Goal: Task Accomplishment & Management: Complete application form

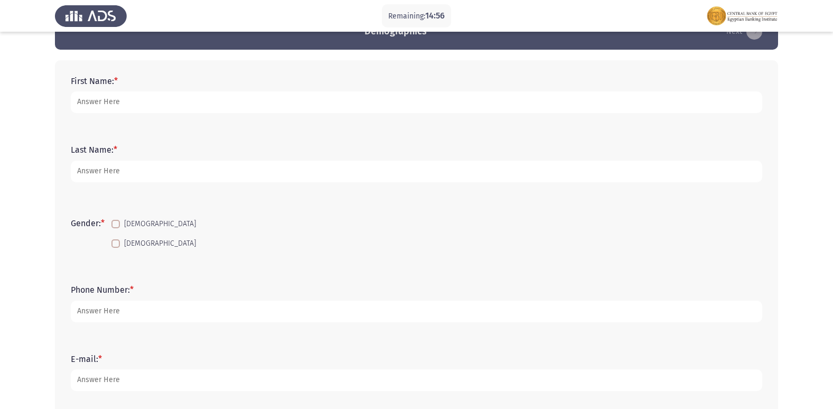
scroll to position [53, 0]
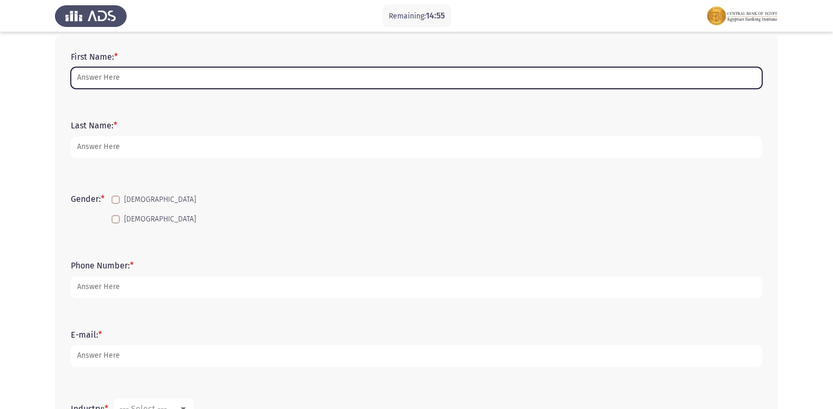
click at [107, 73] on input "First Name: *" at bounding box center [417, 78] width 692 height 22
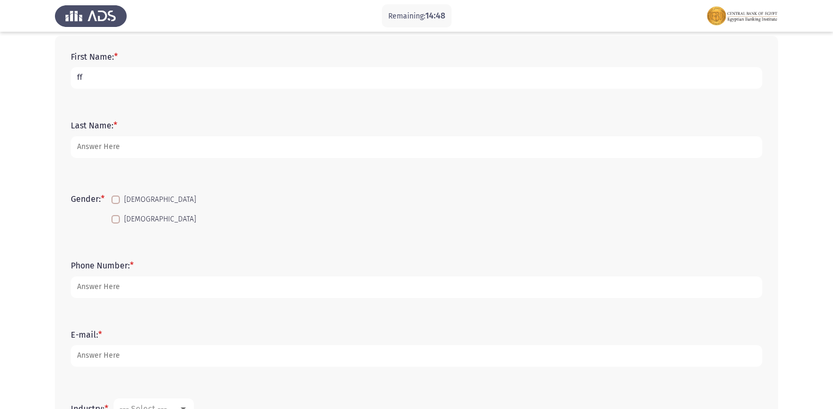
type input "f"
type input "[PERSON_NAME] [PERSON_NAME]"
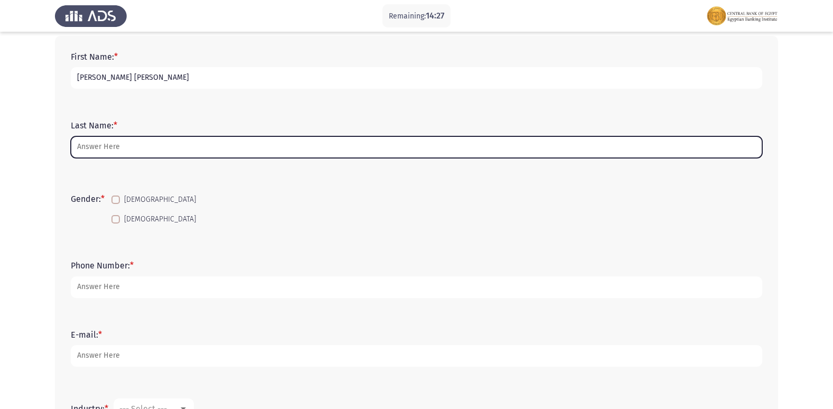
click at [114, 144] on input "Last Name: *" at bounding box center [417, 147] width 692 height 22
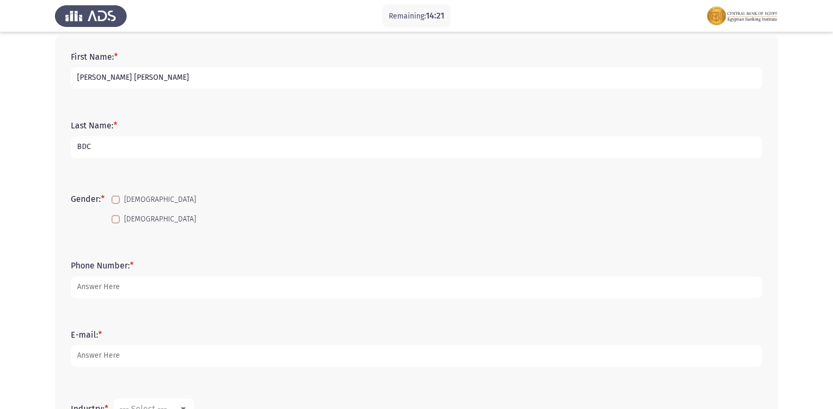
type input "BDC"
click at [120, 221] on span at bounding box center [115, 219] width 8 height 8
click at [116, 223] on input "[DEMOGRAPHIC_DATA]" at bounding box center [115, 223] width 1 height 1
checkbox input "true"
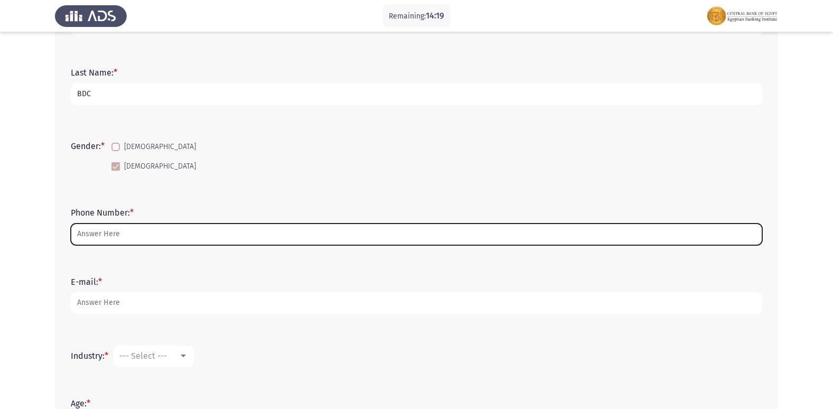
click at [120, 233] on input "Phone Number: *" at bounding box center [417, 234] width 692 height 22
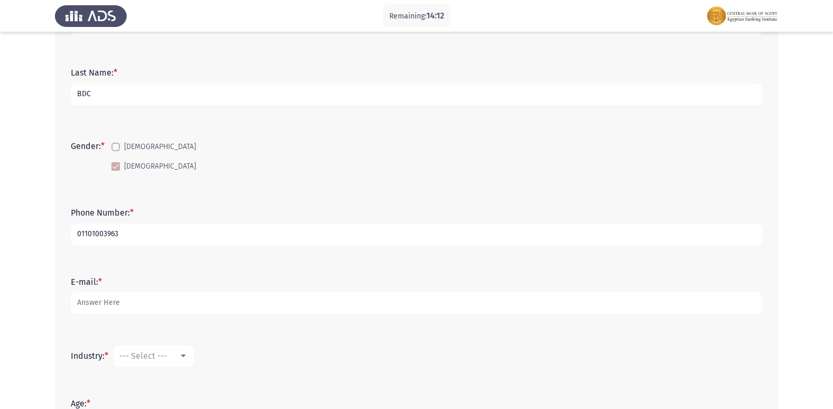
type input "01101003963"
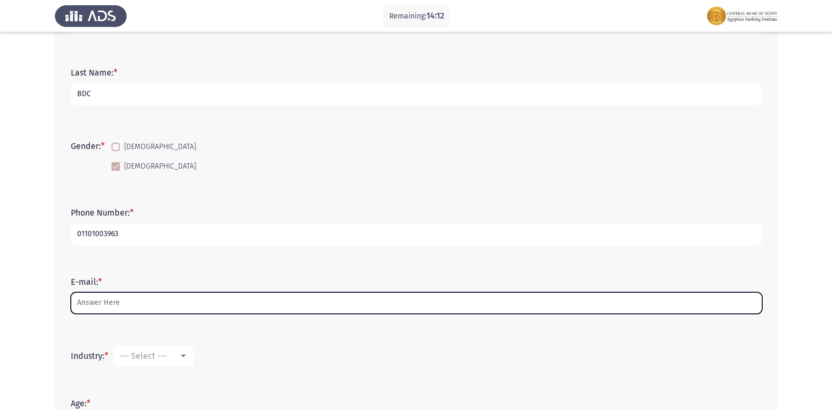
click at [91, 305] on input "E-mail: *" at bounding box center [417, 303] width 692 height 22
type input "F"
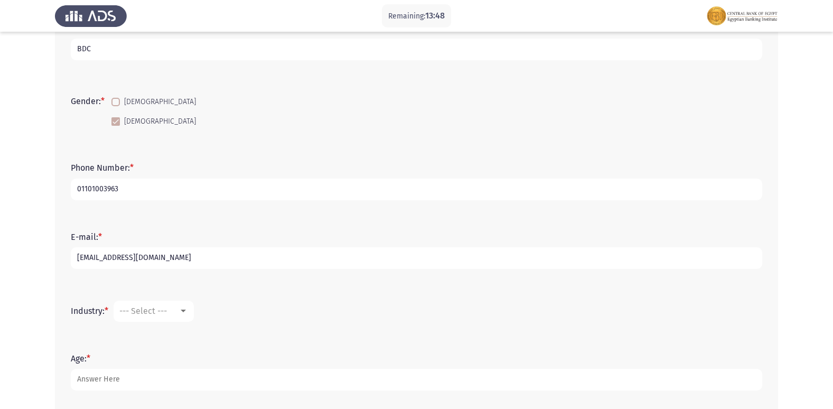
scroll to position [211, 0]
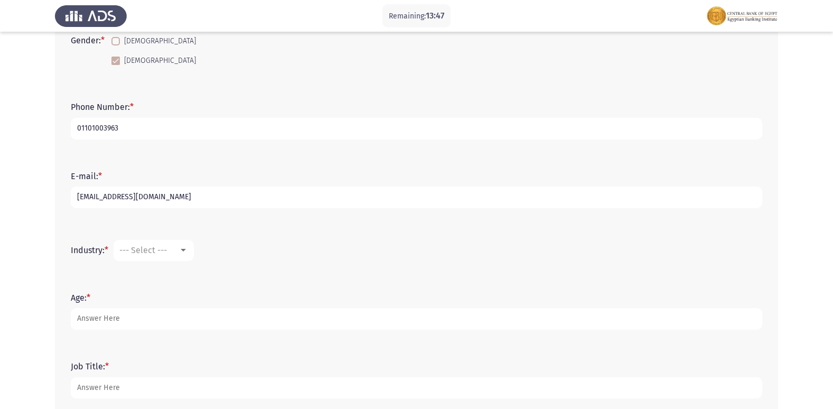
type input "[EMAIL_ADDRESS][DOMAIN_NAME]"
click at [167, 254] on span "--- Select ---" at bounding box center [143, 250] width 48 height 10
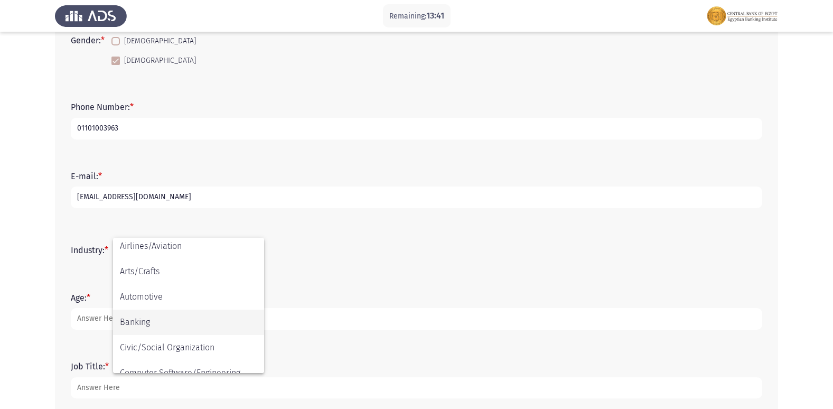
click at [160, 327] on span "Banking" at bounding box center [188, 322] width 137 height 25
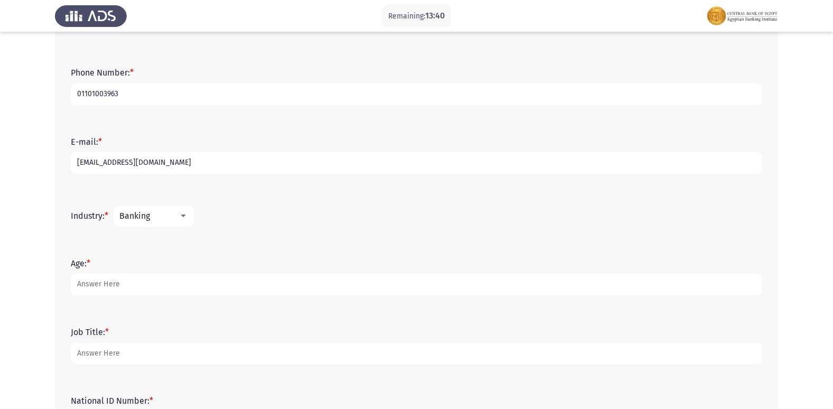
scroll to position [264, 0]
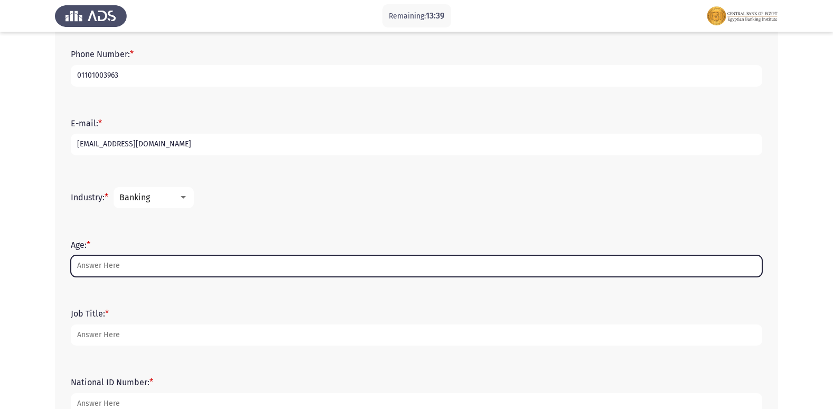
click at [118, 267] on input "Age: *" at bounding box center [417, 266] width 692 height 22
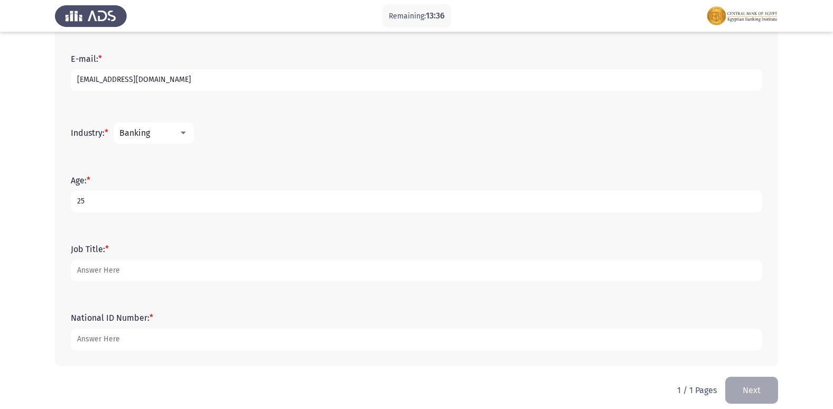
scroll to position [339, 0]
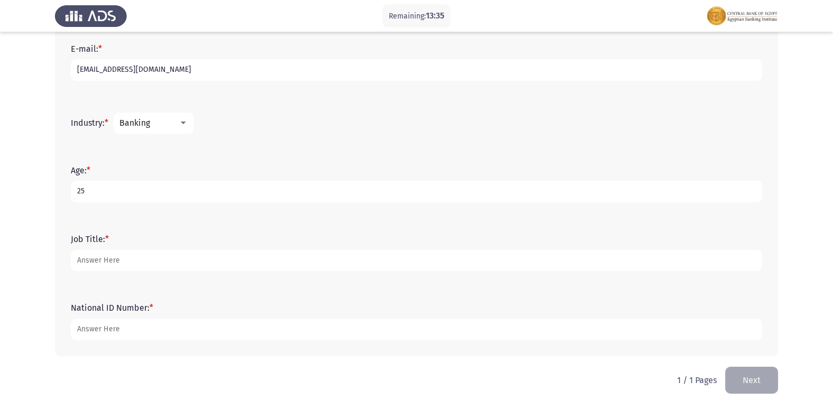
type input "25"
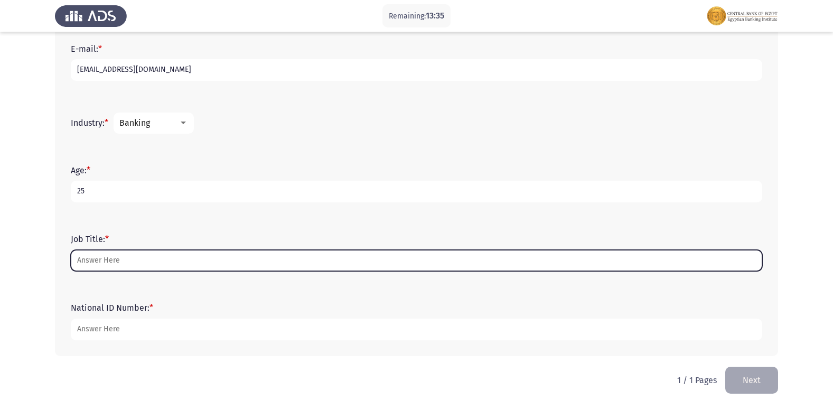
click at [120, 256] on input "Job Title: *" at bounding box center [417, 261] width 692 height 22
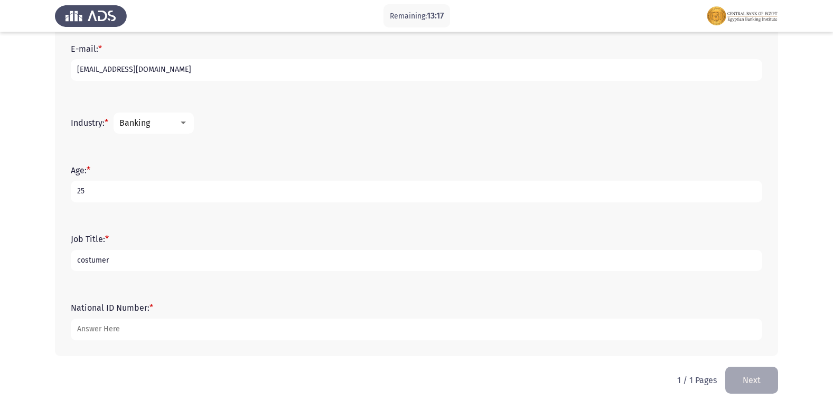
click at [116, 260] on input "costumer" at bounding box center [417, 261] width 692 height 22
type input "costumer servis"
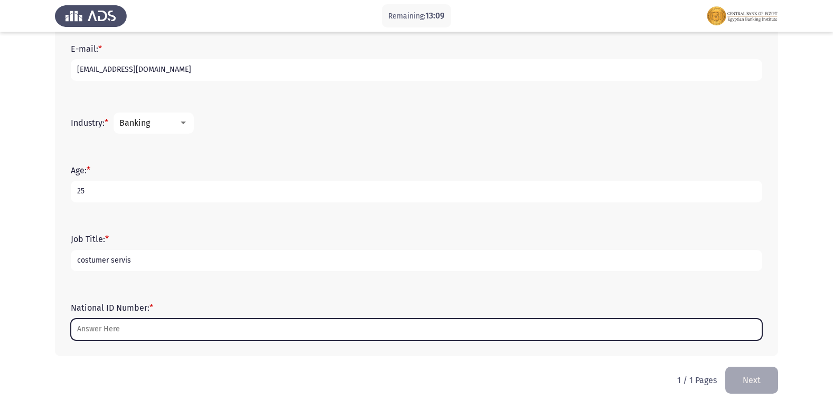
click at [117, 325] on input "National ID Number: *" at bounding box center [417, 330] width 692 height 22
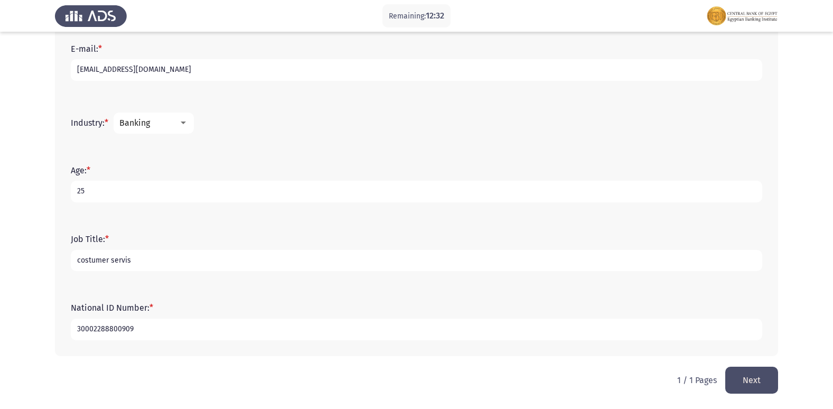
type input "30002288800909"
click at [761, 379] on button "Next" at bounding box center [751, 380] width 53 height 27
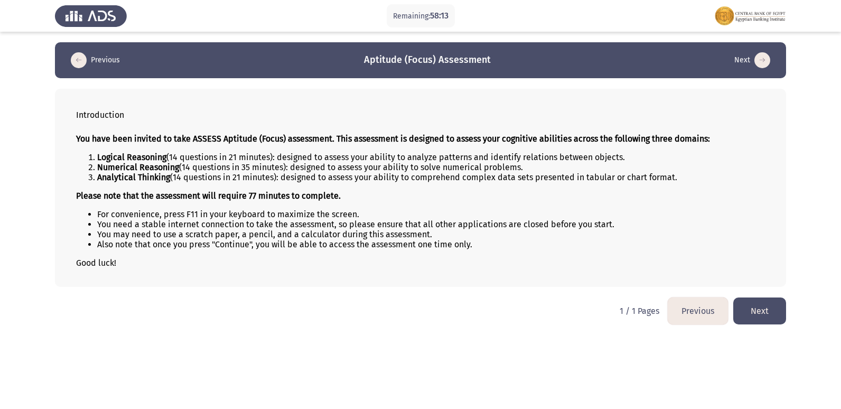
click at [774, 312] on button "Next" at bounding box center [759, 310] width 53 height 27
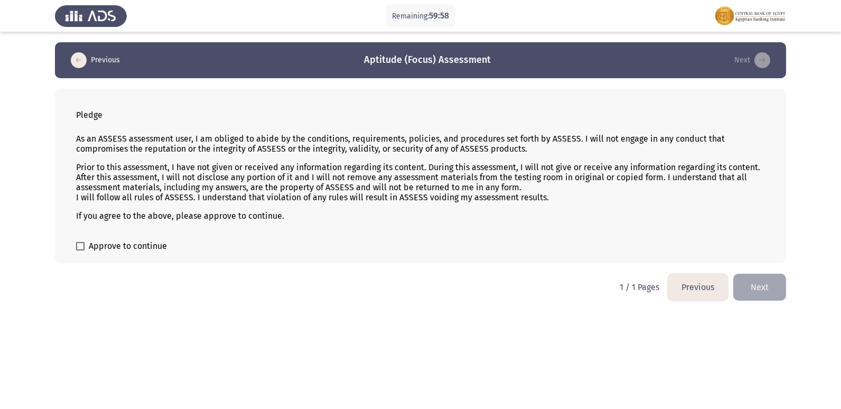
click at [79, 247] on span at bounding box center [80, 246] width 8 height 8
click at [80, 250] on input "Approve to continue" at bounding box center [80, 250] width 1 height 1
checkbox input "true"
click at [758, 283] on button "Next" at bounding box center [759, 287] width 53 height 27
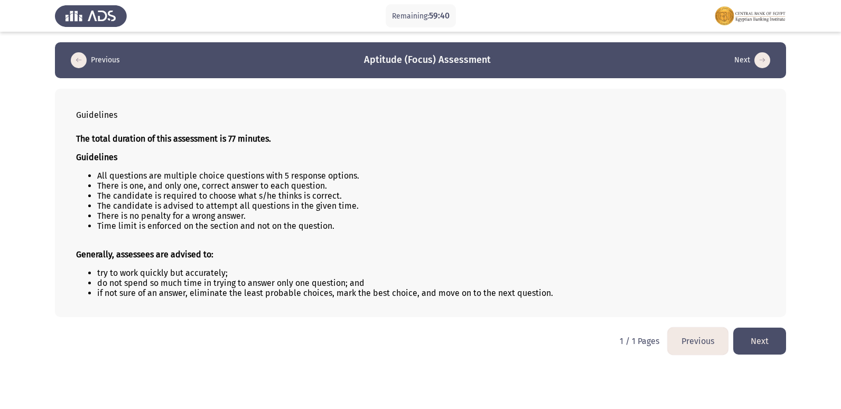
click at [748, 335] on button "Next" at bounding box center [759, 341] width 53 height 27
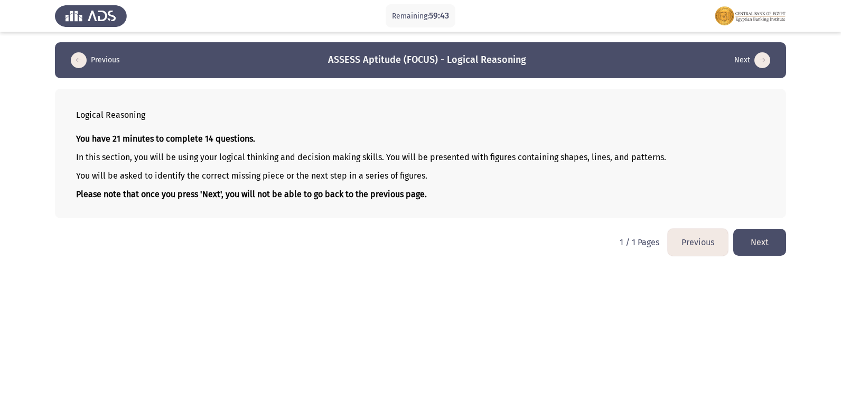
click at [765, 247] on button "Next" at bounding box center [759, 242] width 53 height 27
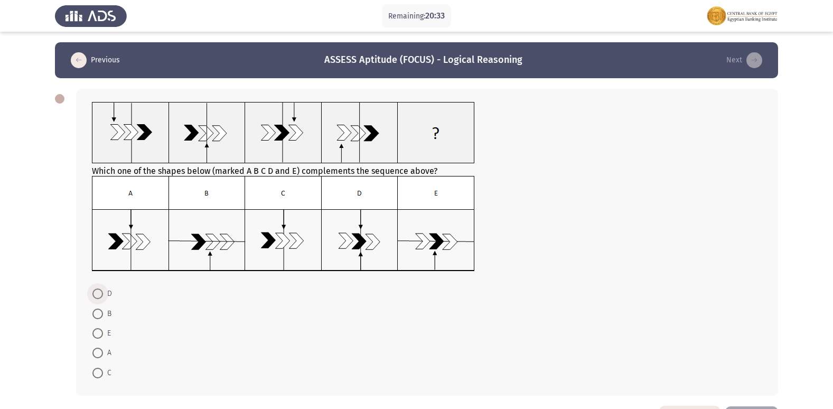
click at [95, 293] on span at bounding box center [97, 293] width 11 height 11
click at [95, 293] on input "D" at bounding box center [97, 293] width 11 height 11
radio input "true"
click at [95, 353] on span at bounding box center [97, 352] width 11 height 11
click at [95, 353] on input "A" at bounding box center [97, 352] width 11 height 11
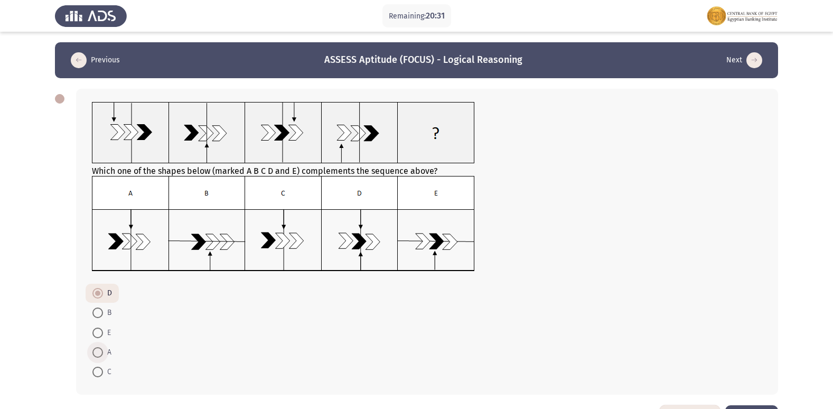
radio input "true"
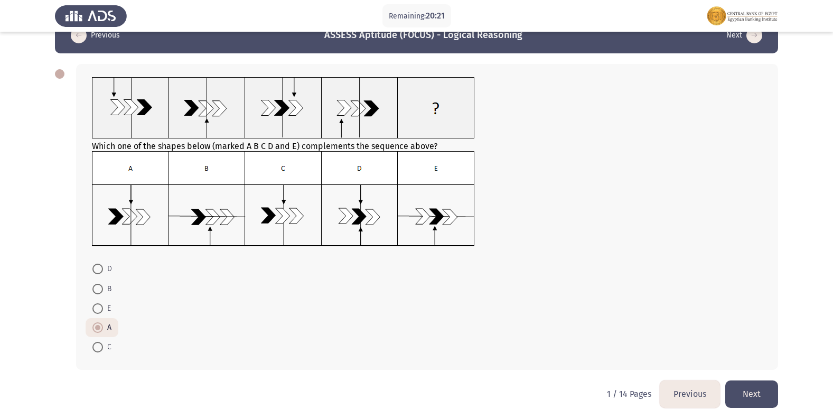
scroll to position [39, 0]
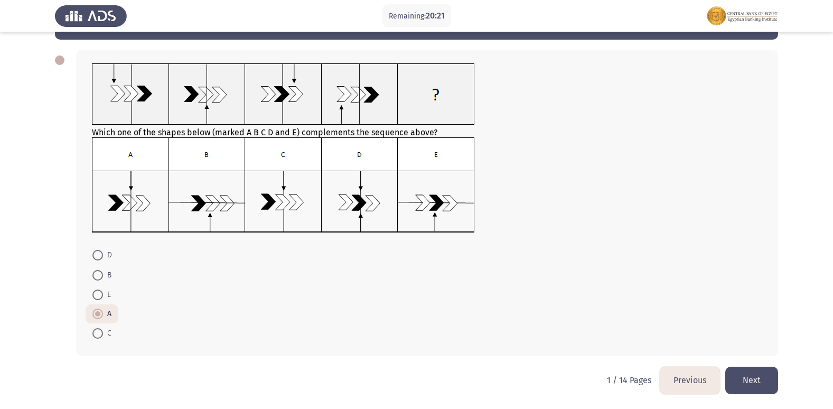
click at [757, 386] on button "Next" at bounding box center [751, 380] width 53 height 27
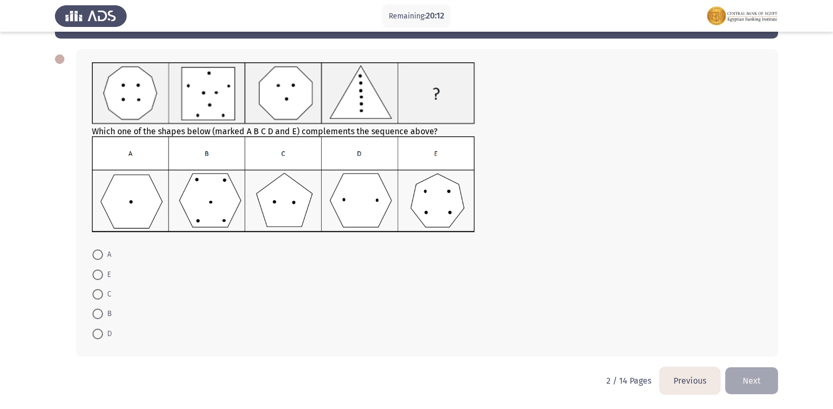
scroll to position [0, 0]
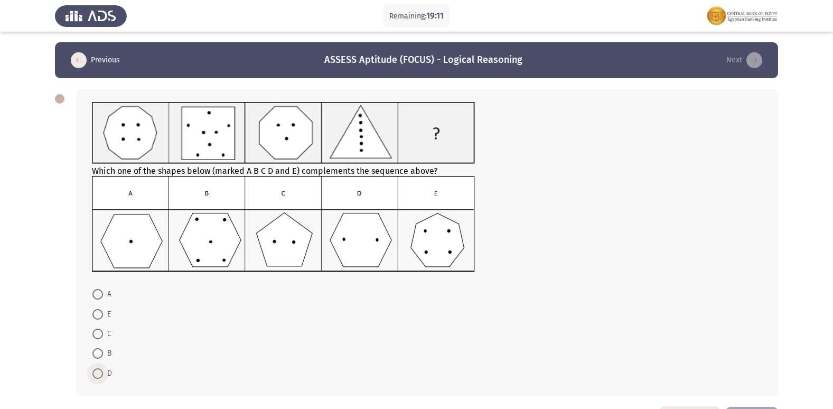
click at [99, 377] on span at bounding box center [97, 373] width 11 height 11
click at [99, 377] on input "D" at bounding box center [97, 373] width 11 height 11
radio input "true"
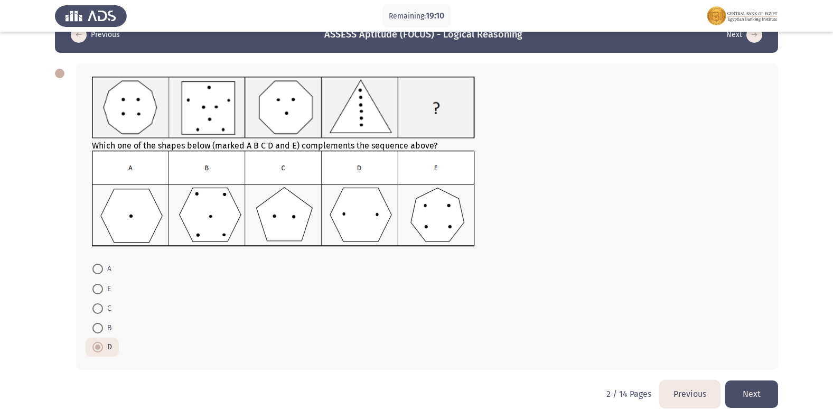
scroll to position [39, 0]
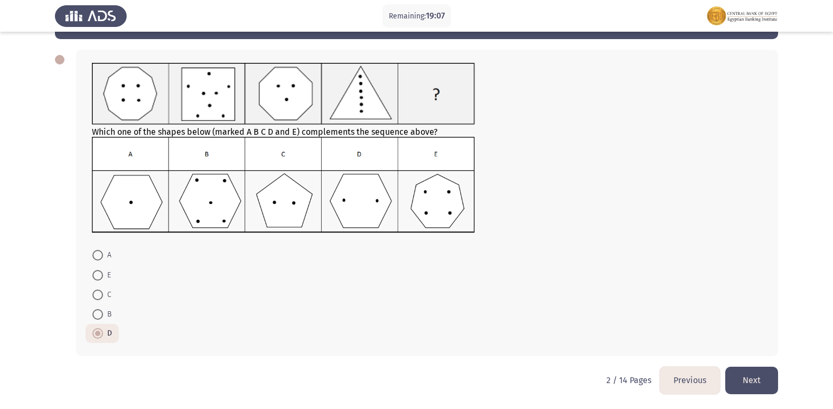
click at [743, 378] on button "Next" at bounding box center [751, 380] width 53 height 27
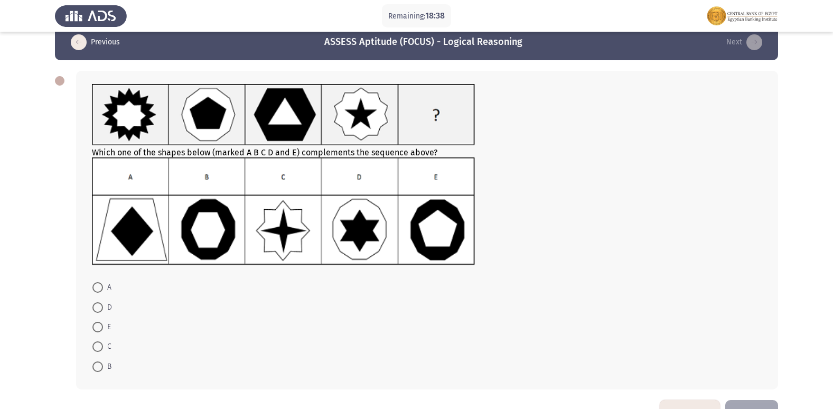
scroll to position [0, 0]
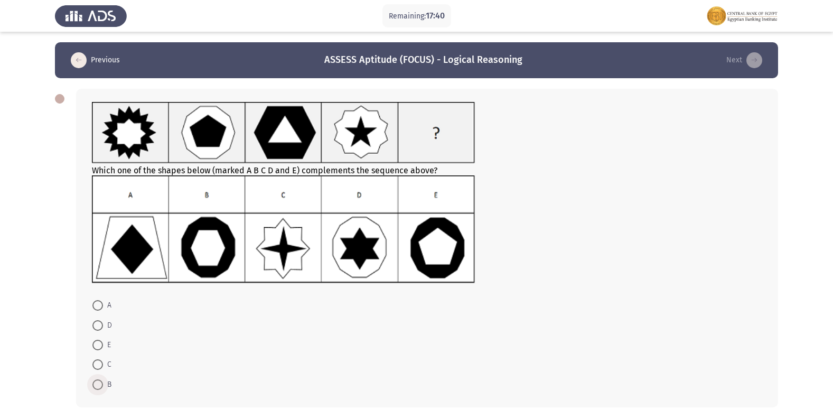
click at [95, 384] on span at bounding box center [97, 384] width 11 height 11
click at [95, 384] on input "B" at bounding box center [97, 384] width 11 height 11
radio input "true"
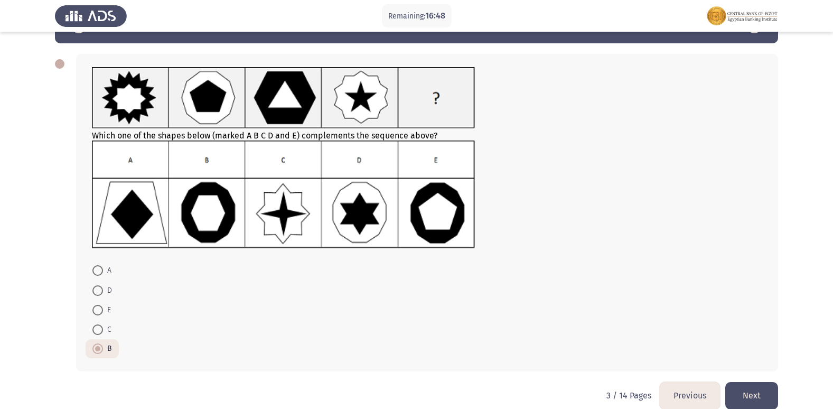
scroll to position [50, 0]
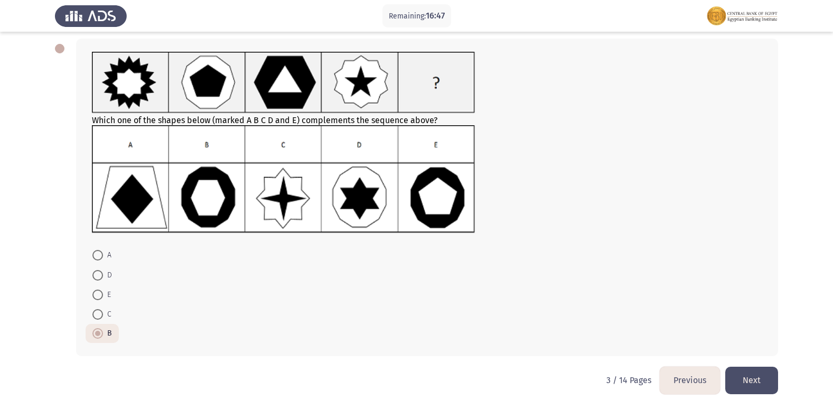
click at [764, 376] on button "Next" at bounding box center [751, 380] width 53 height 27
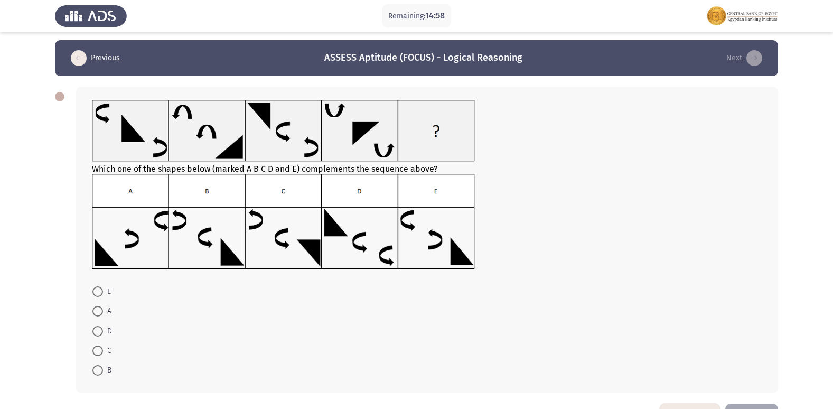
scroll to position [39, 0]
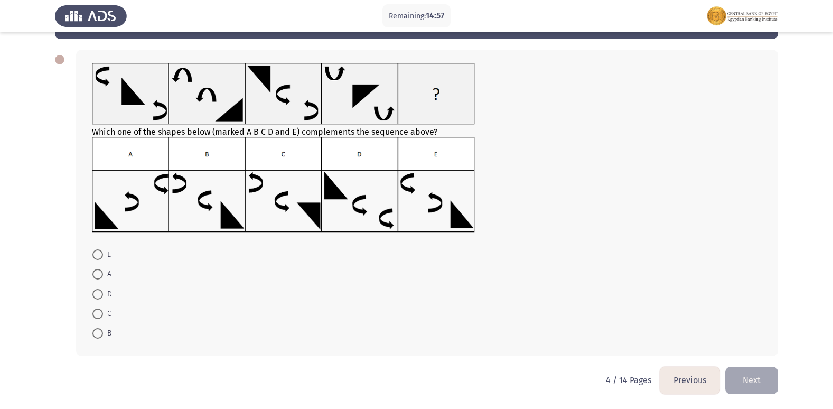
click at [677, 381] on button "Previous" at bounding box center [690, 380] width 60 height 27
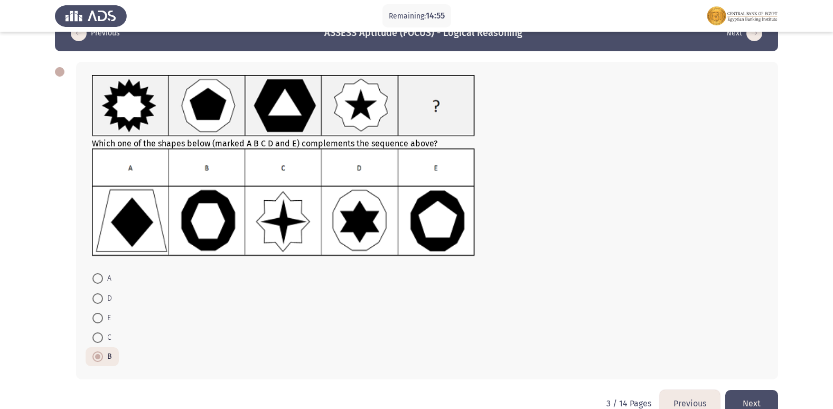
scroll to position [50, 0]
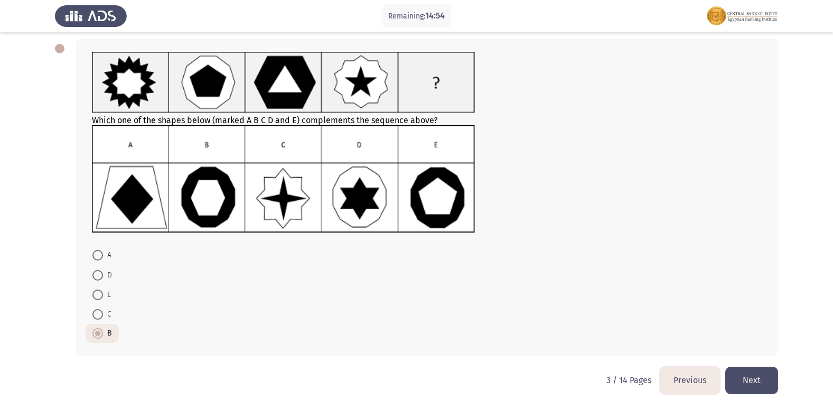
click at [745, 385] on button "Next" at bounding box center [751, 380] width 53 height 27
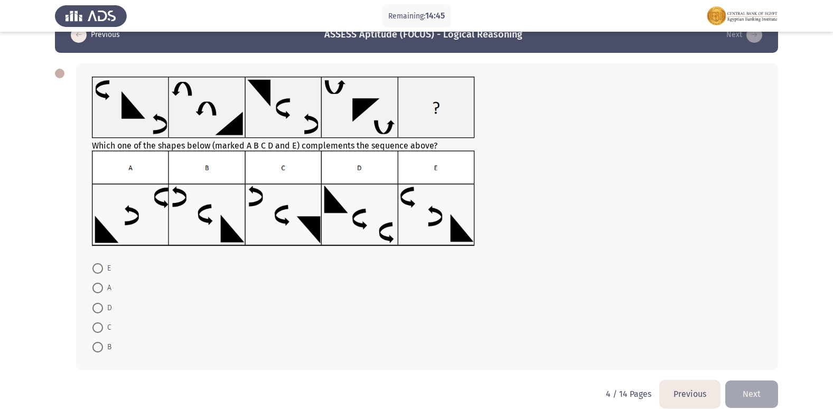
scroll to position [39, 0]
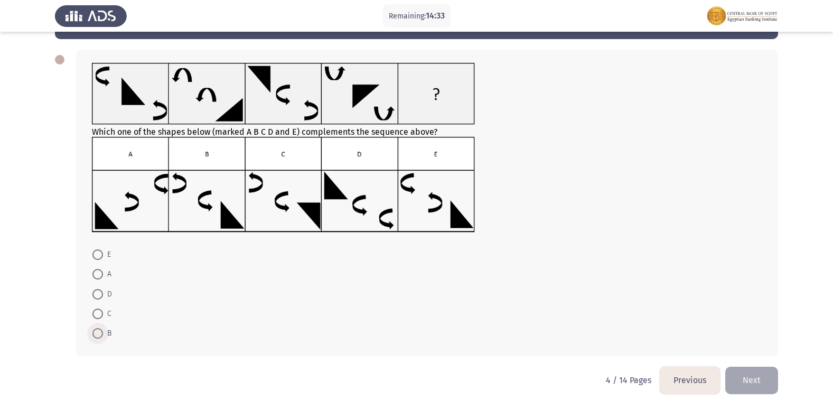
click at [101, 332] on span at bounding box center [97, 333] width 11 height 11
click at [101, 332] on input "B" at bounding box center [97, 333] width 11 height 11
radio input "true"
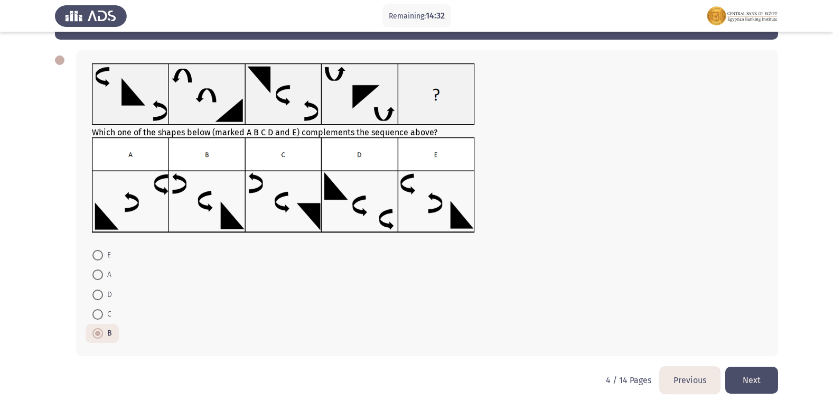
click at [761, 382] on button "Next" at bounding box center [751, 380] width 53 height 27
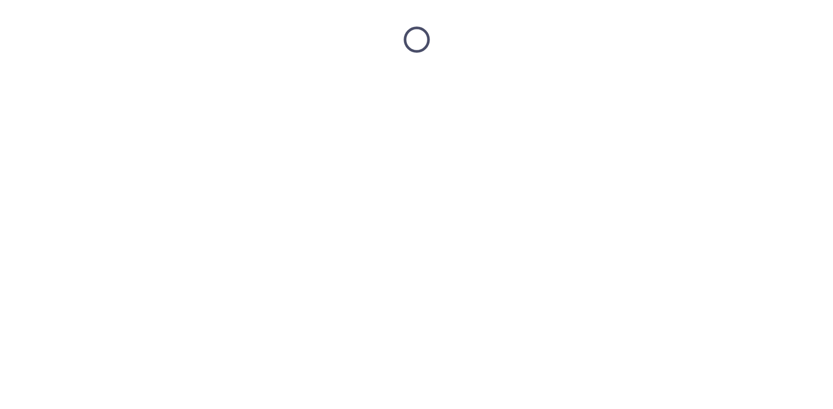
scroll to position [0, 0]
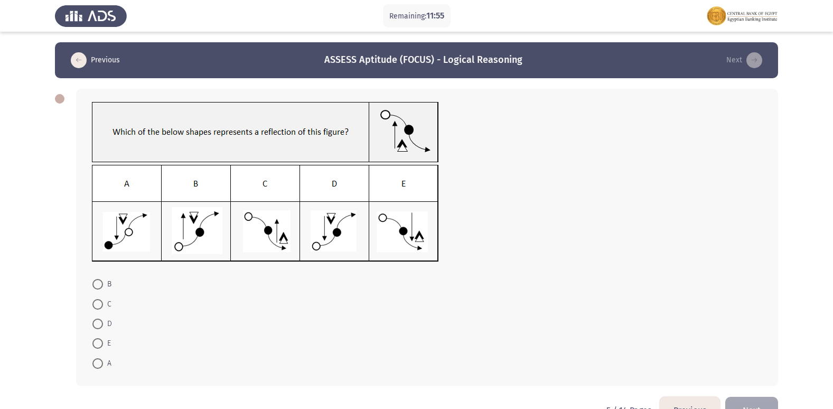
click at [100, 322] on span at bounding box center [97, 324] width 11 height 11
click at [100, 322] on input "D" at bounding box center [97, 324] width 11 height 11
radio input "true"
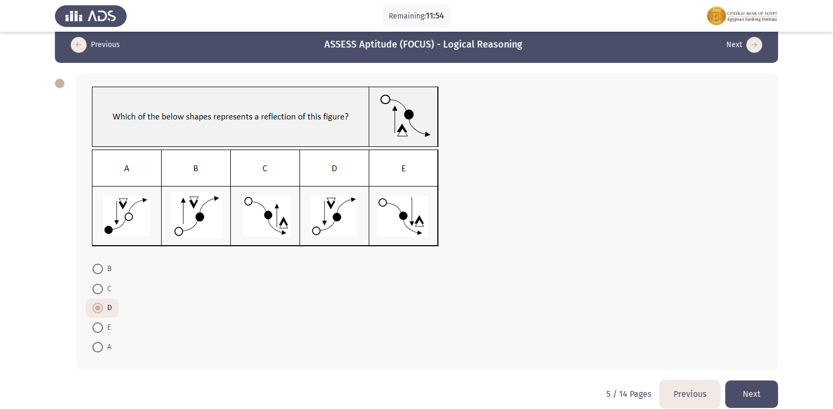
scroll to position [29, 0]
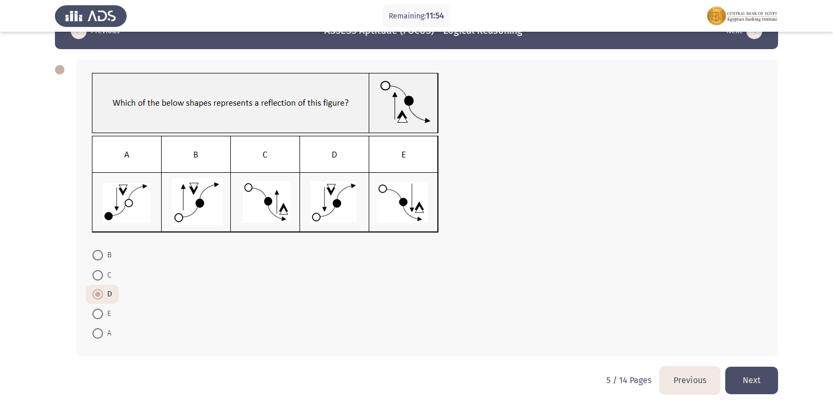
click at [751, 377] on button "Next" at bounding box center [751, 380] width 53 height 27
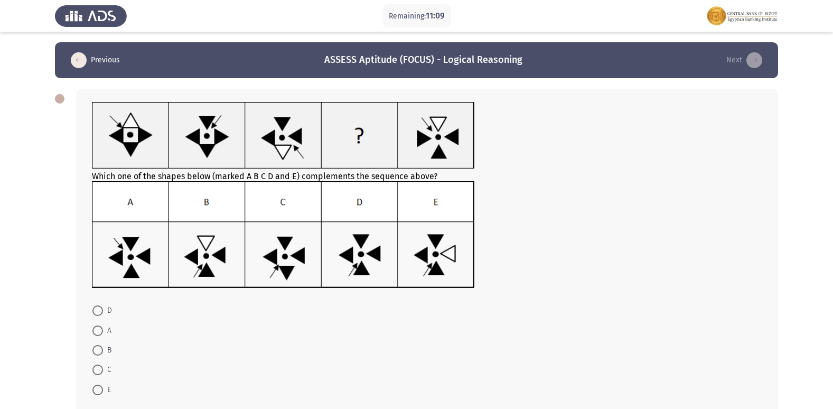
click at [105, 309] on span "D" at bounding box center [107, 310] width 9 height 13
click at [103, 309] on input "D" at bounding box center [97, 310] width 11 height 11
radio input "true"
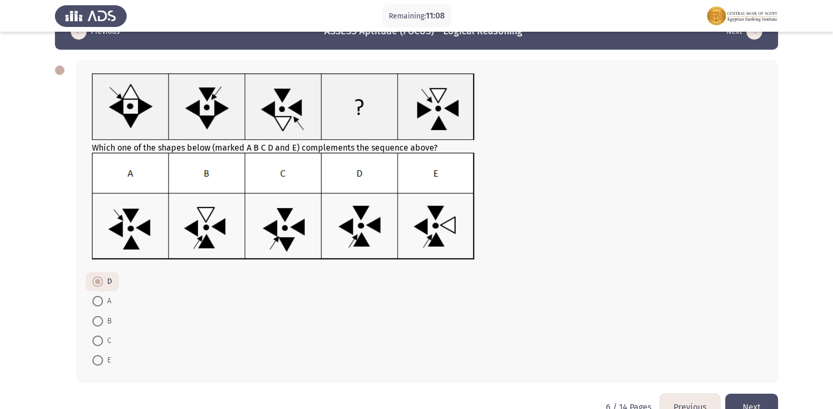
scroll to position [55, 0]
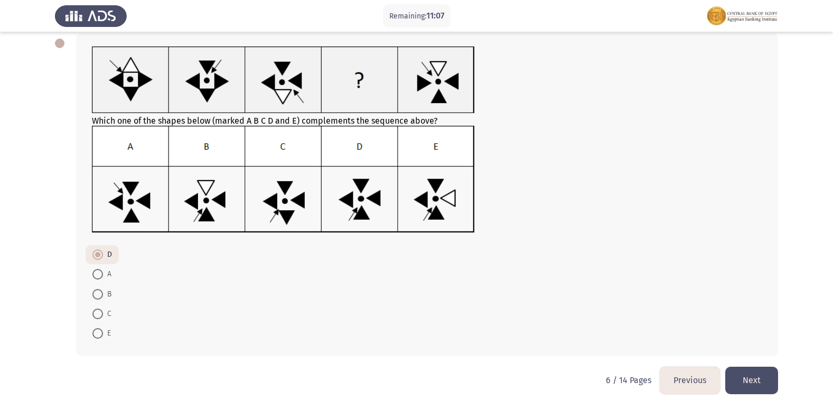
click at [762, 384] on button "Next" at bounding box center [751, 380] width 53 height 27
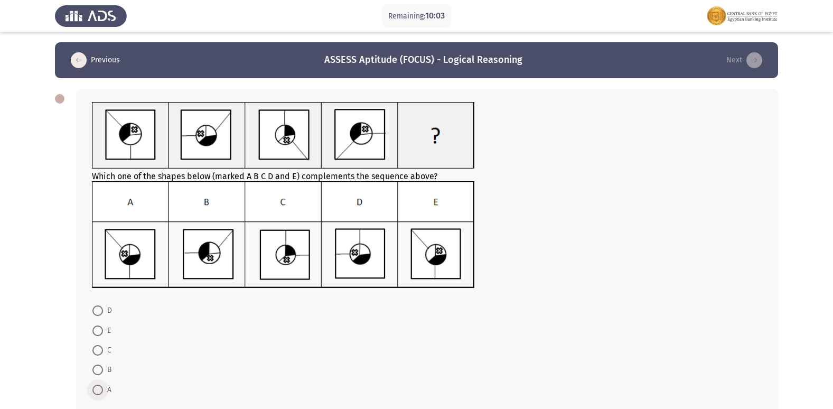
click at [100, 390] on span at bounding box center [97, 390] width 11 height 11
click at [100, 390] on input "A" at bounding box center [97, 390] width 11 height 11
radio input "true"
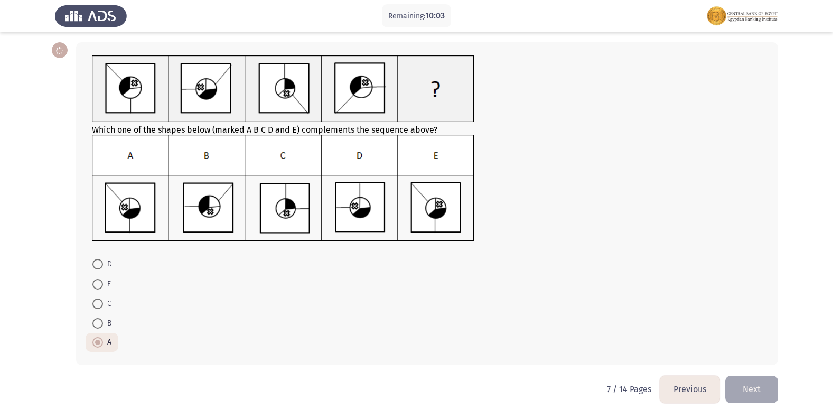
scroll to position [55, 0]
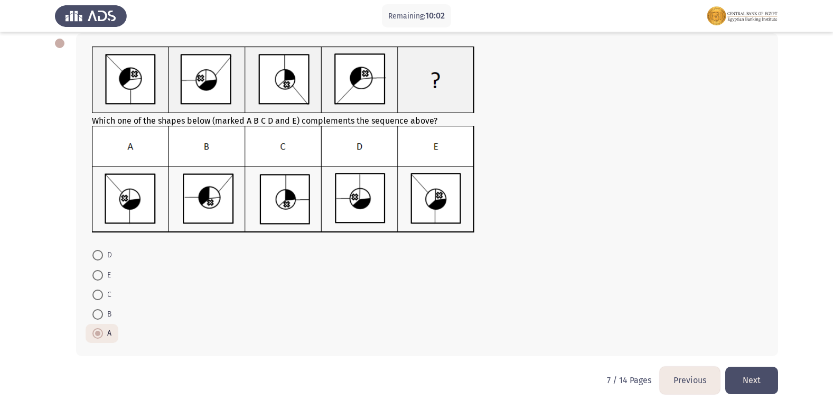
click at [742, 378] on button "Next" at bounding box center [751, 380] width 53 height 27
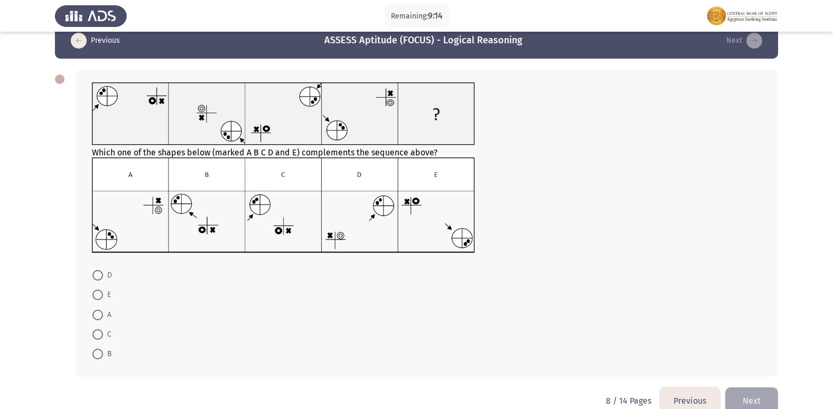
scroll to position [0, 0]
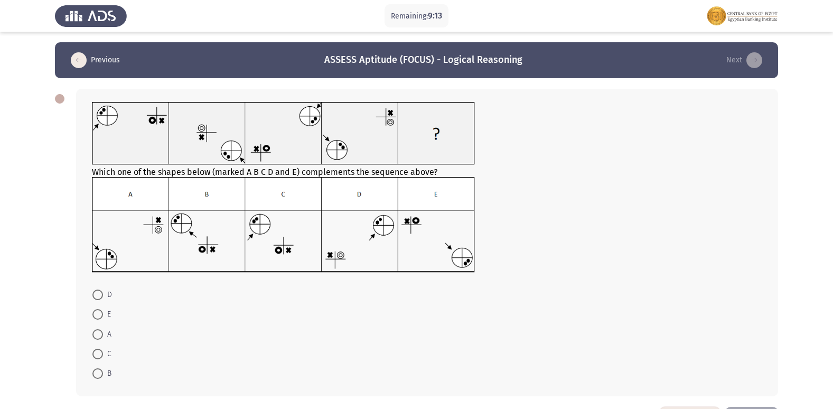
click at [95, 339] on span at bounding box center [97, 334] width 11 height 11
click at [95, 339] on input "A" at bounding box center [97, 334] width 11 height 11
radio input "true"
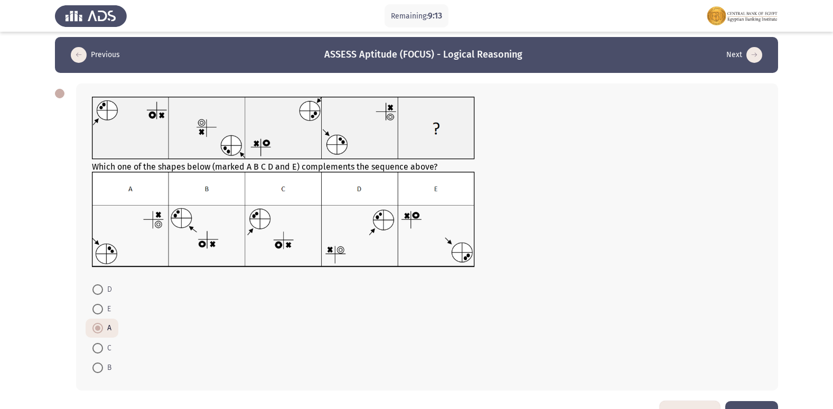
scroll to position [40, 0]
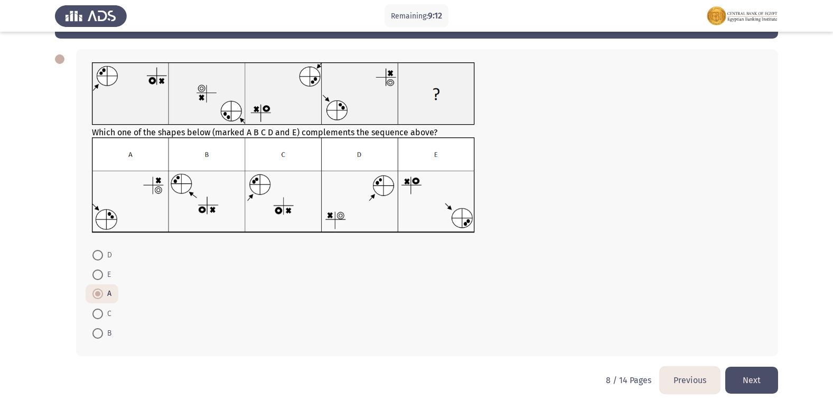
click at [758, 380] on button "Next" at bounding box center [751, 380] width 53 height 27
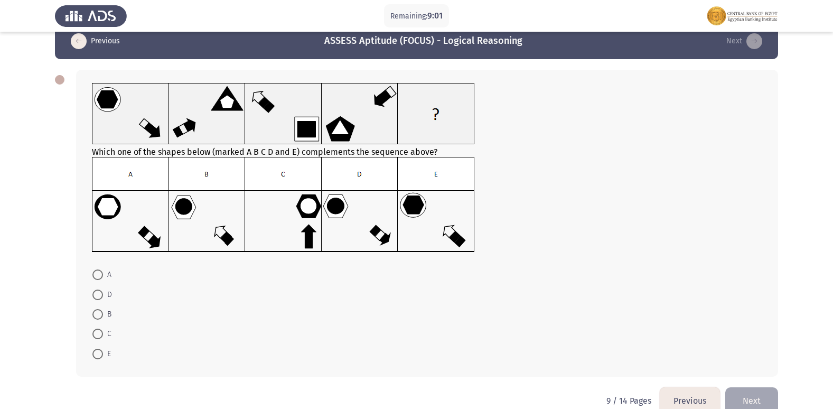
scroll to position [0, 0]
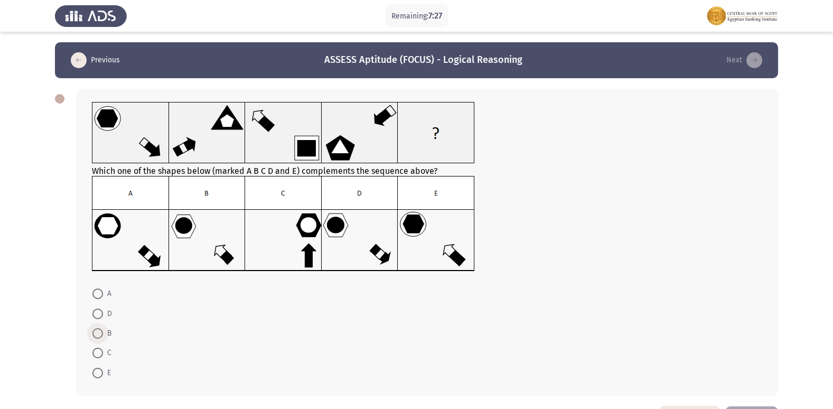
click at [97, 328] on label "B" at bounding box center [101, 333] width 19 height 13
click at [97, 328] on input "B" at bounding box center [97, 333] width 11 height 11
radio input "true"
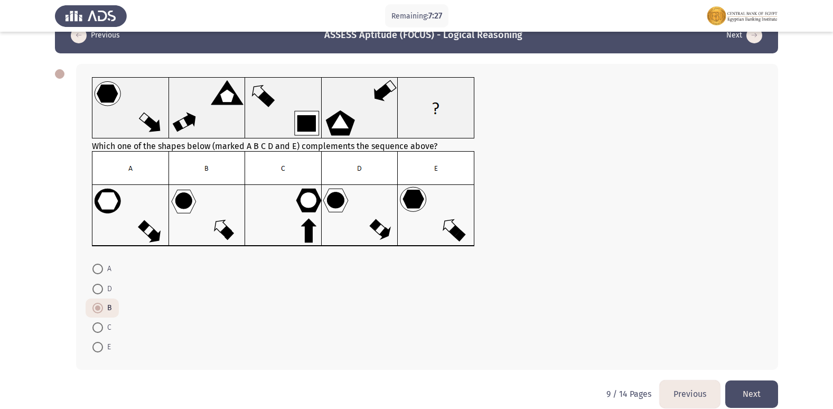
scroll to position [39, 0]
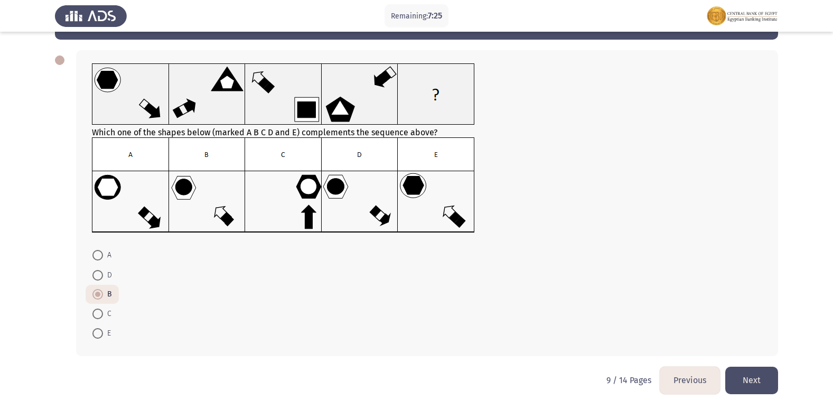
click at [746, 381] on button "Next" at bounding box center [751, 380] width 53 height 27
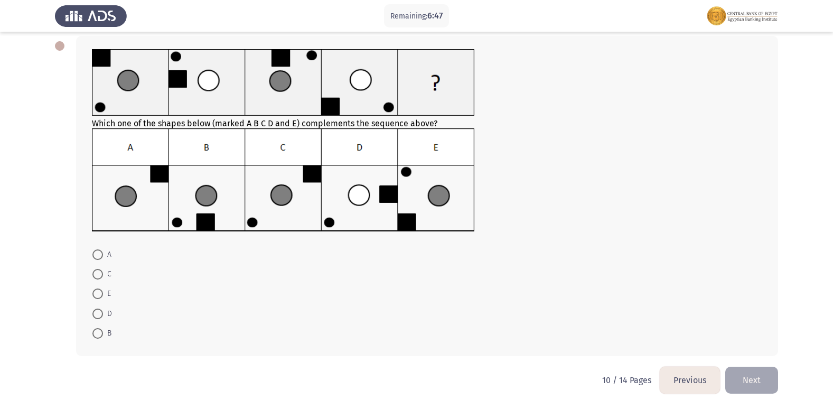
scroll to position [0, 0]
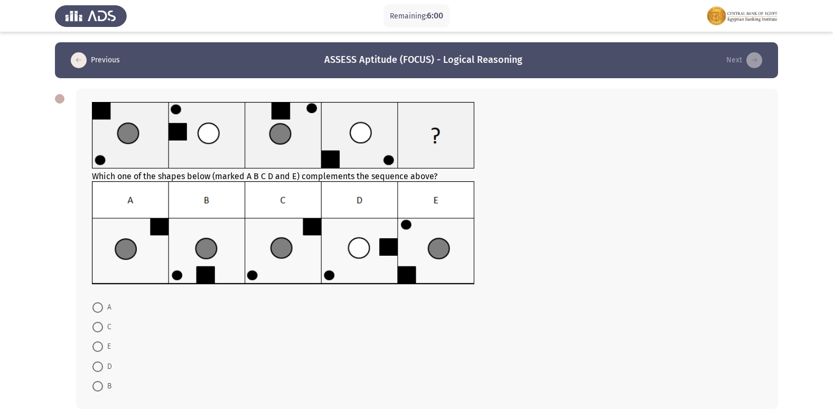
click at [99, 328] on span at bounding box center [97, 327] width 11 height 11
click at [99, 328] on input "C" at bounding box center [97, 327] width 11 height 11
radio input "true"
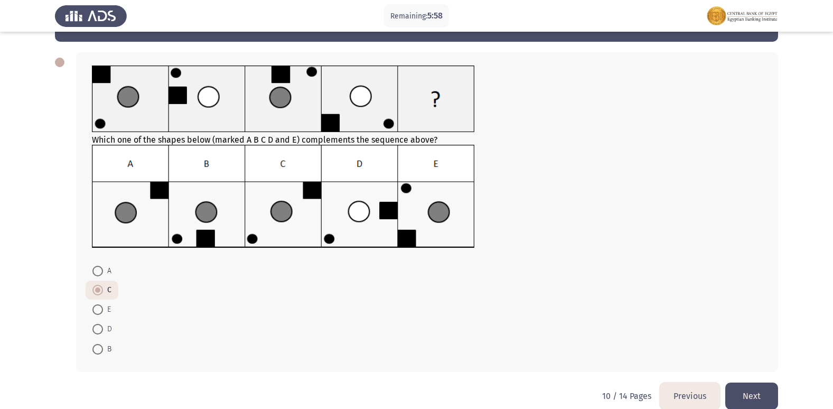
scroll to position [52, 0]
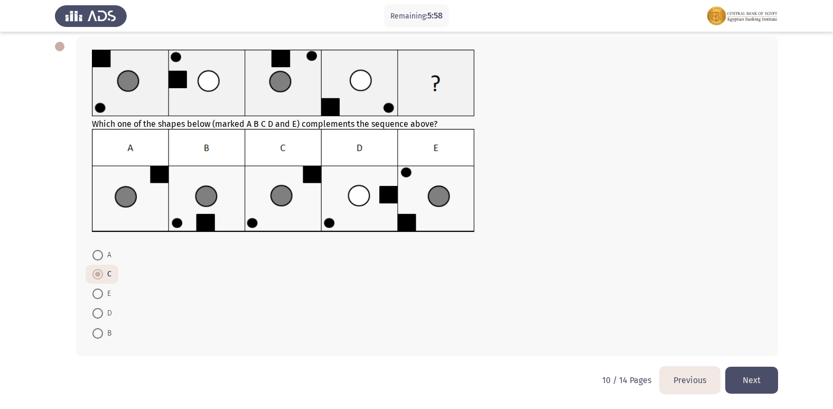
click at [753, 379] on button "Next" at bounding box center [751, 380] width 53 height 27
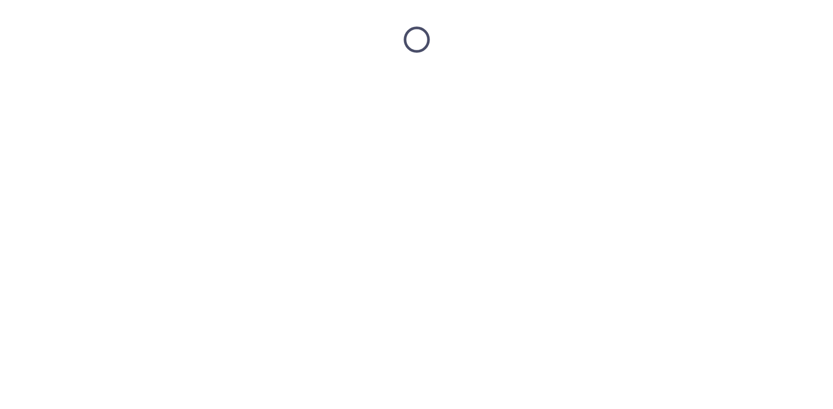
scroll to position [0, 0]
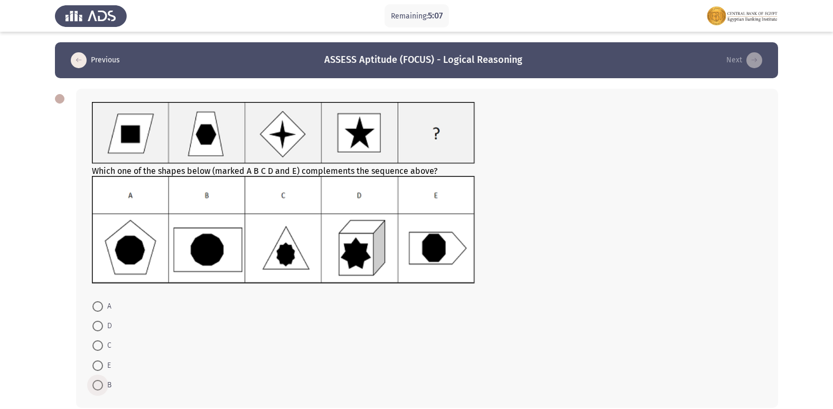
click at [99, 386] on span at bounding box center [97, 385] width 11 height 11
click at [99, 386] on input "B" at bounding box center [97, 385] width 11 height 11
radio input "true"
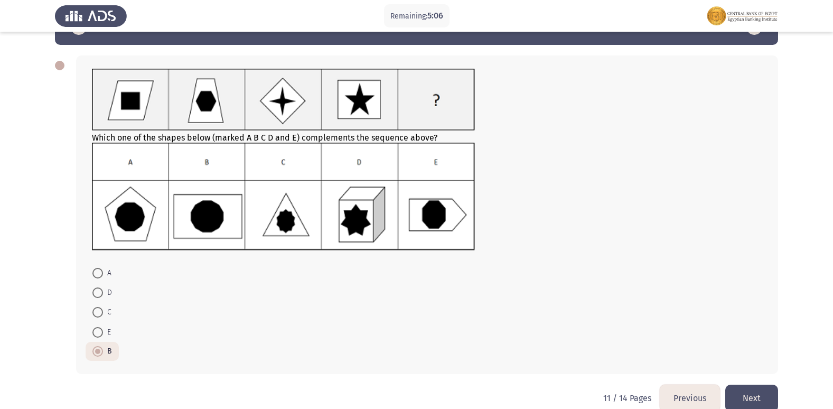
scroll to position [51, 0]
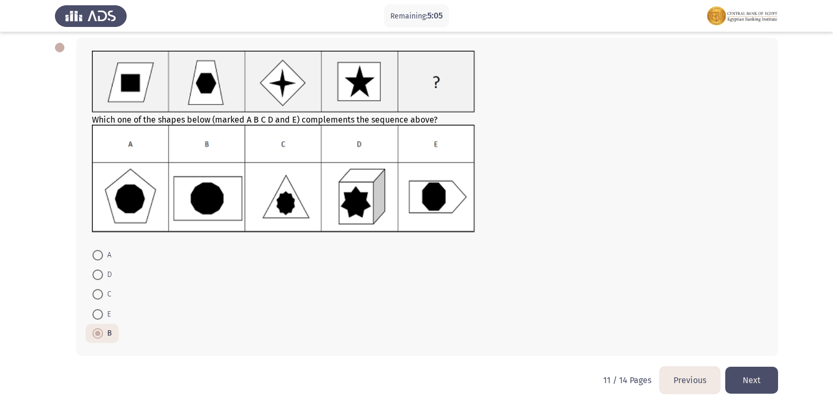
click at [744, 379] on button "Next" at bounding box center [751, 380] width 53 height 27
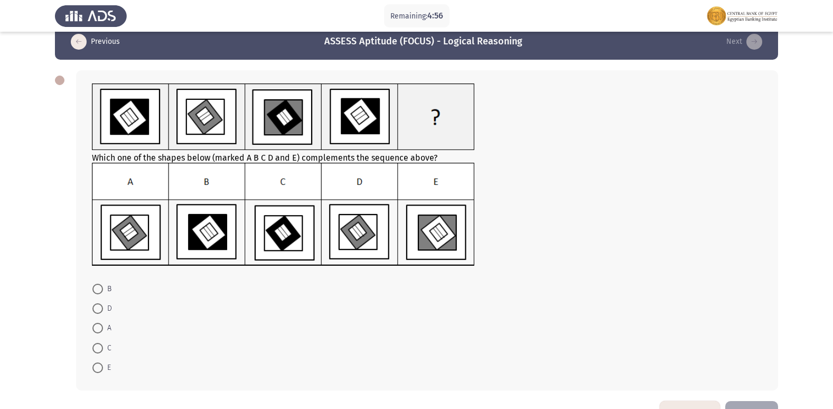
scroll to position [0, 0]
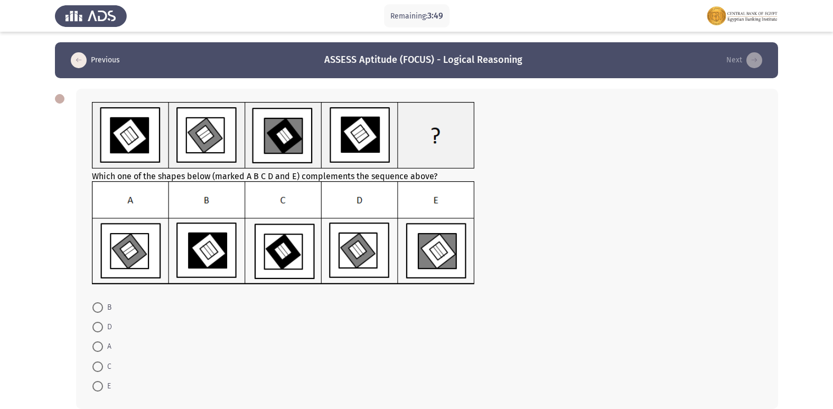
click at [94, 329] on span at bounding box center [97, 327] width 11 height 11
click at [94, 329] on input "D" at bounding box center [97, 327] width 11 height 11
radio input "true"
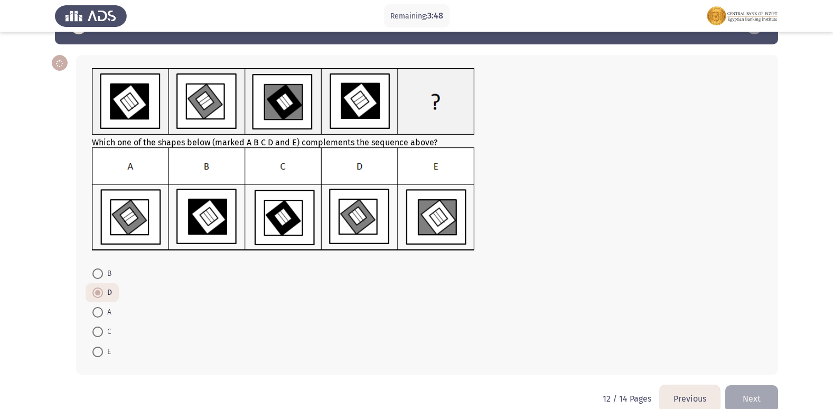
scroll to position [52, 0]
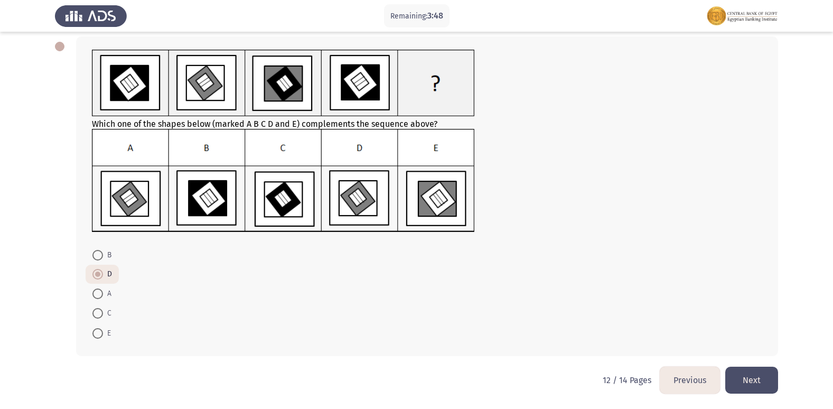
click at [762, 371] on button "Next" at bounding box center [751, 380] width 53 height 27
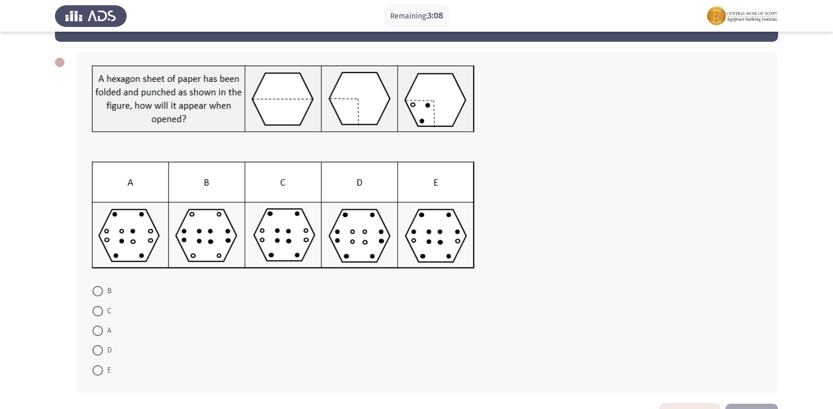
scroll to position [53, 0]
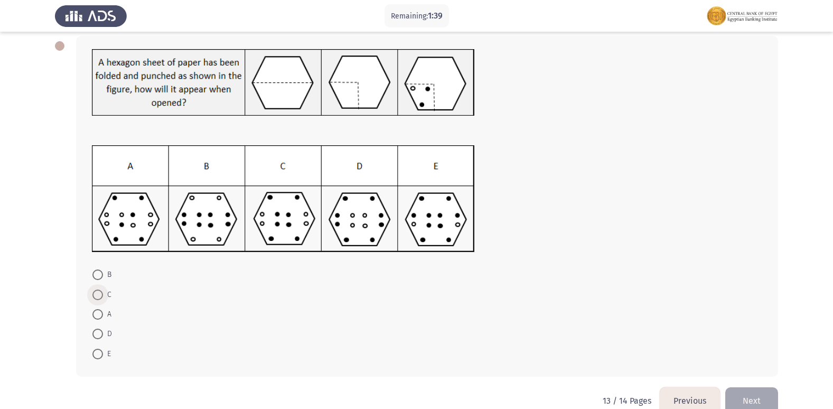
click at [99, 293] on span at bounding box center [97, 295] width 11 height 11
click at [99, 293] on input "C" at bounding box center [97, 295] width 11 height 11
radio input "true"
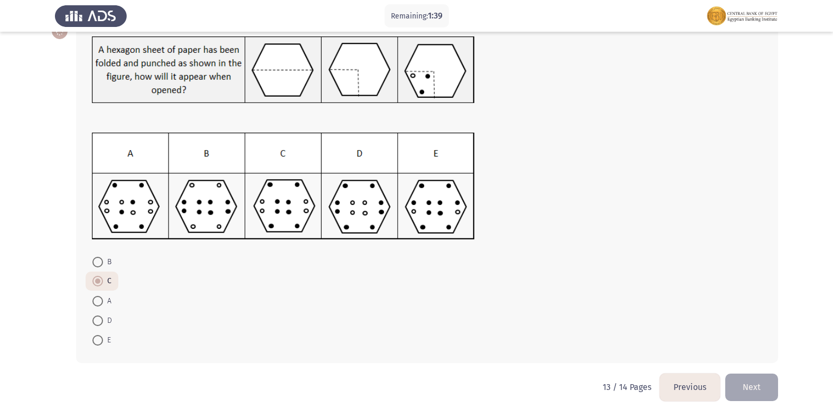
scroll to position [72, 0]
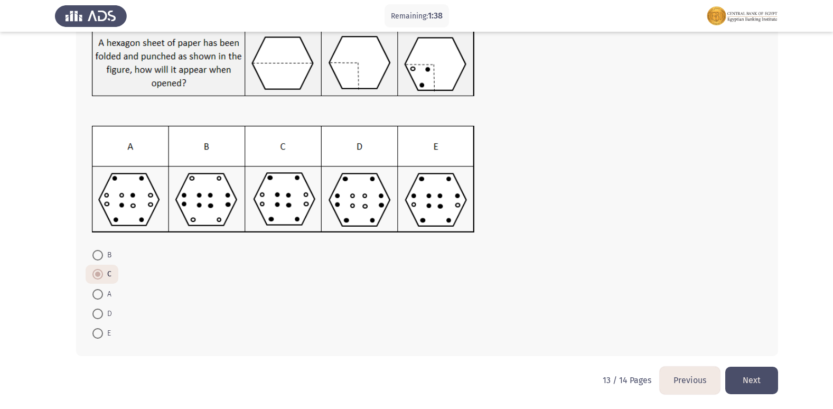
click at [762, 375] on button "Next" at bounding box center [751, 380] width 53 height 27
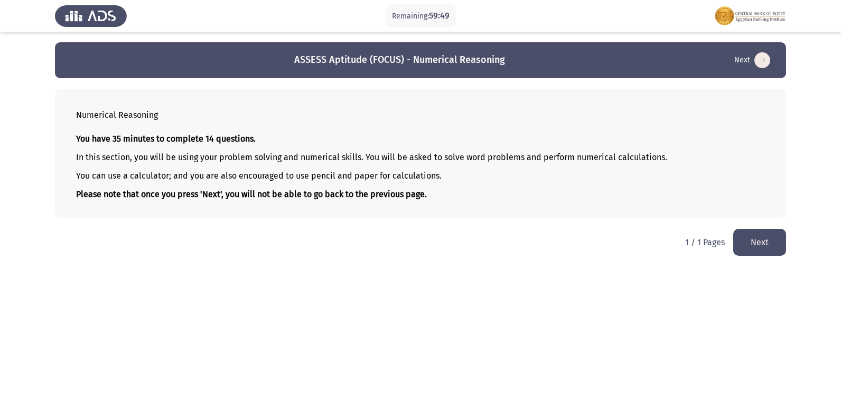
click at [761, 241] on button "Next" at bounding box center [759, 242] width 53 height 27
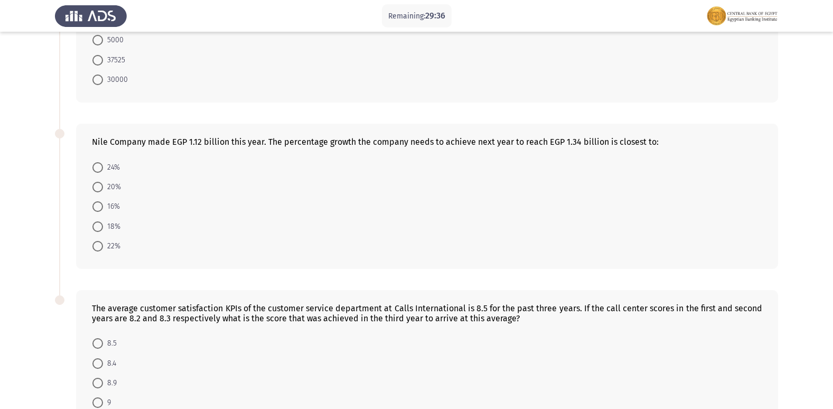
scroll to position [510, 0]
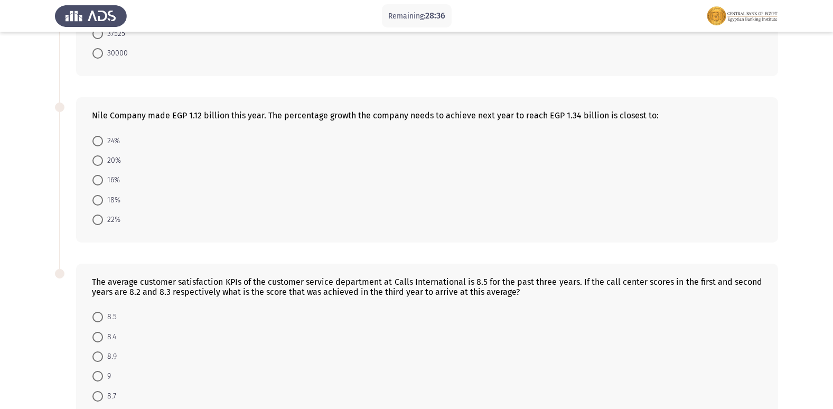
click at [94, 155] on span at bounding box center [97, 160] width 11 height 11
click at [94, 155] on input "20%" at bounding box center [97, 160] width 11 height 11
radio input "true"
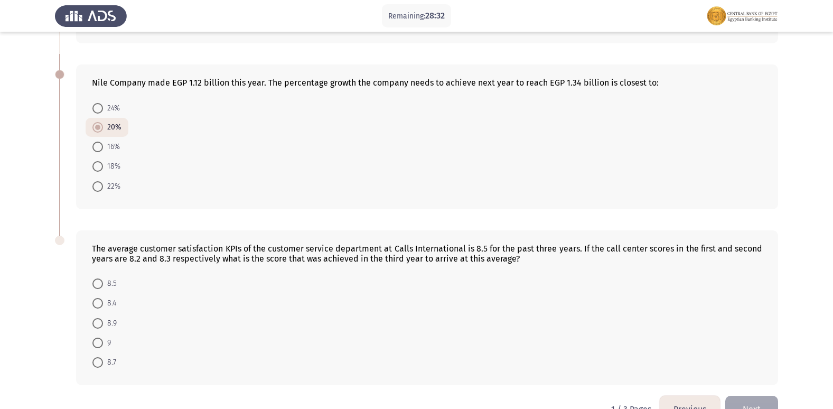
scroll to position [562, 0]
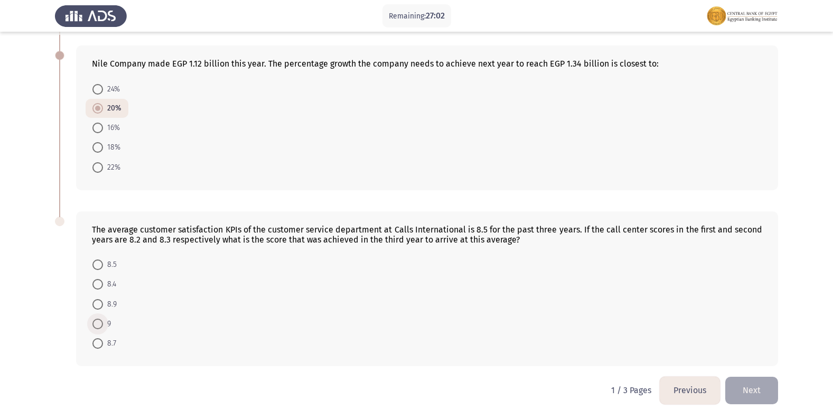
click at [101, 319] on span at bounding box center [97, 324] width 11 height 11
click at [101, 319] on input "9" at bounding box center [97, 324] width 11 height 11
radio input "true"
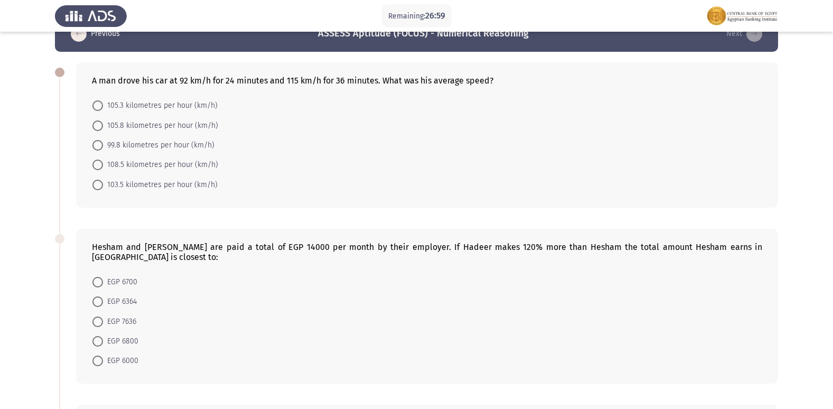
scroll to position [0, 0]
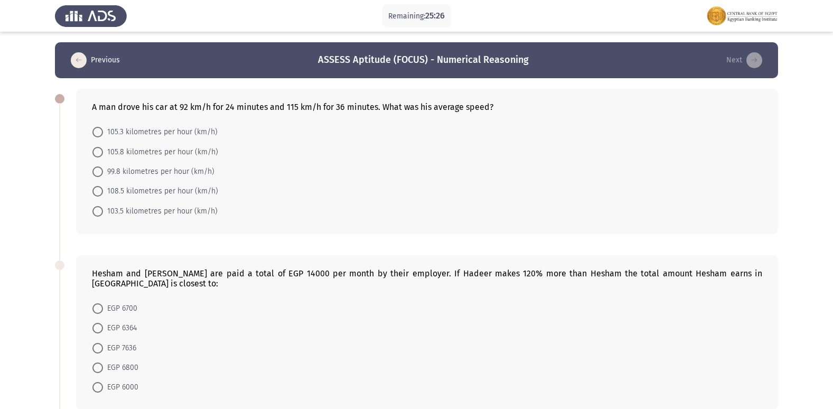
click at [100, 208] on span at bounding box center [97, 211] width 11 height 11
click at [100, 208] on input "103.5 kilometres per hour (km/h)" at bounding box center [97, 211] width 11 height 11
radio input "true"
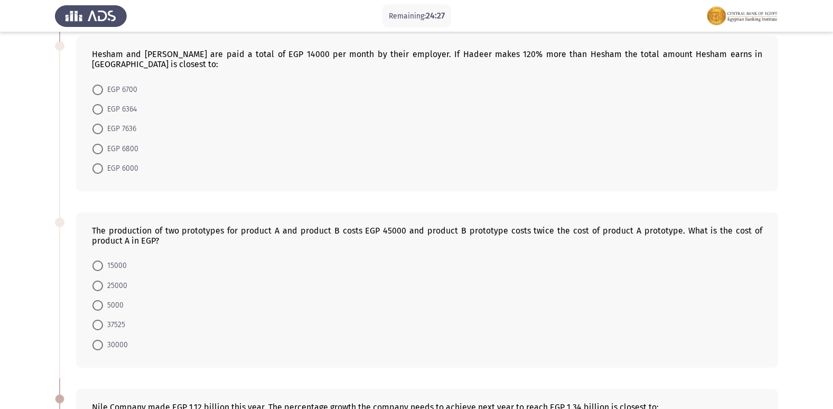
scroll to position [244, 0]
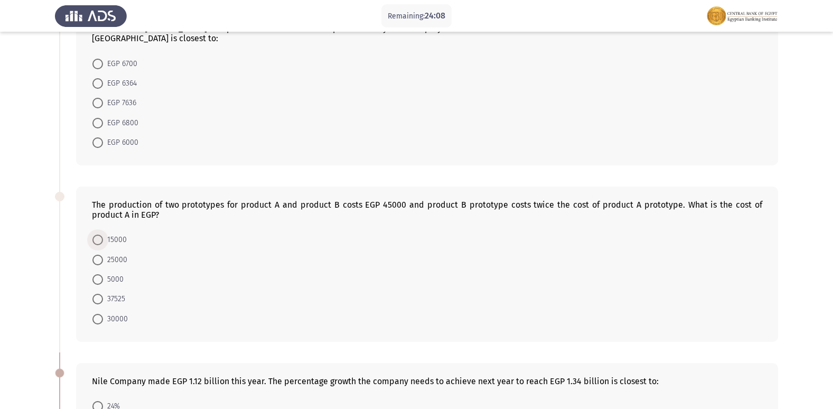
click at [98, 240] on span at bounding box center [98, 240] width 0 height 0
click at [97, 235] on input "15000" at bounding box center [97, 240] width 11 height 11
radio input "true"
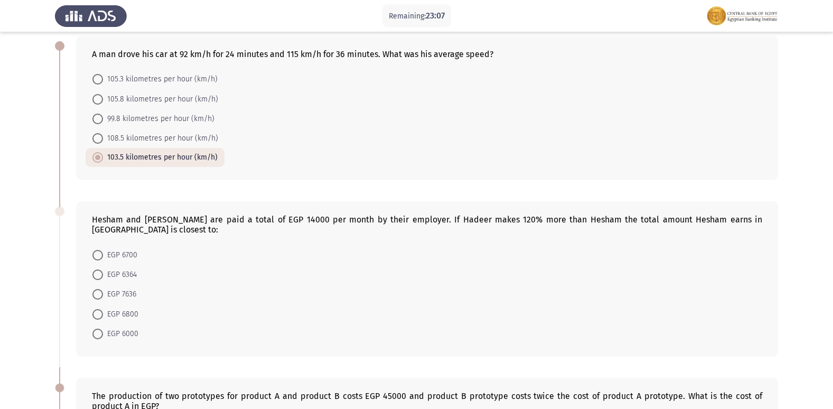
scroll to position [106, 0]
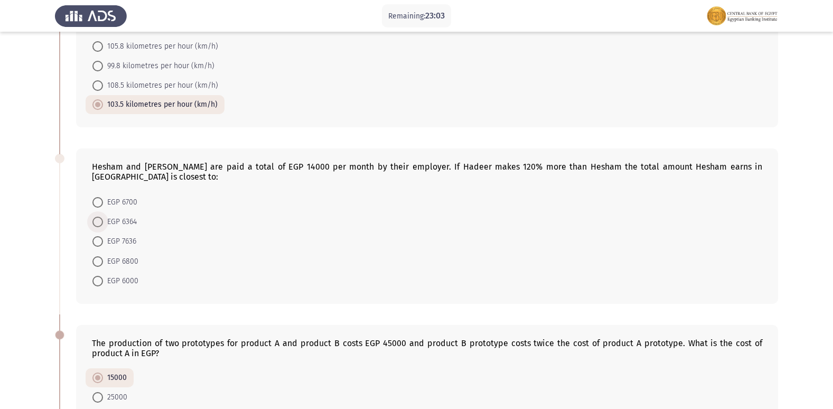
click at [97, 217] on span at bounding box center [97, 222] width 11 height 11
click at [97, 217] on input "EGP 6364" at bounding box center [97, 222] width 11 height 11
radio input "true"
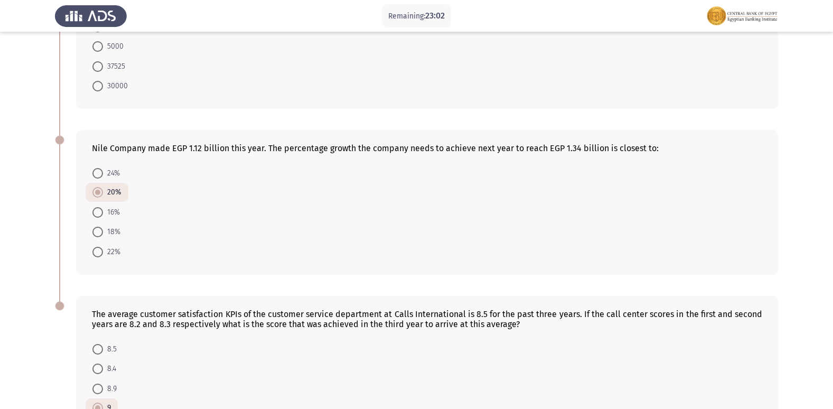
scroll to position [560, 0]
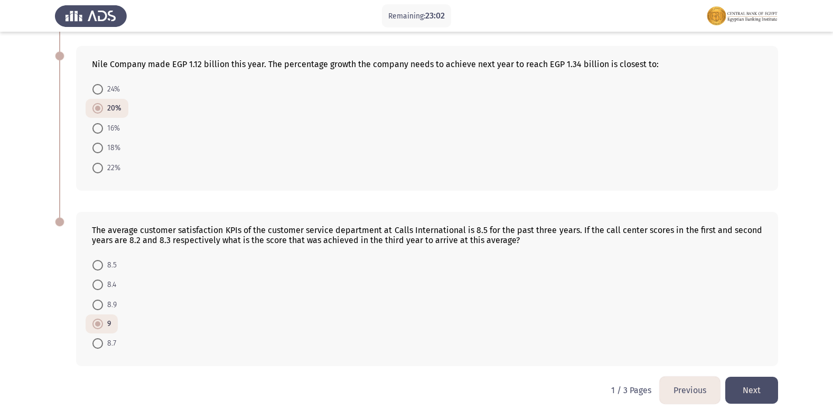
click at [756, 377] on button "Next" at bounding box center [751, 390] width 53 height 27
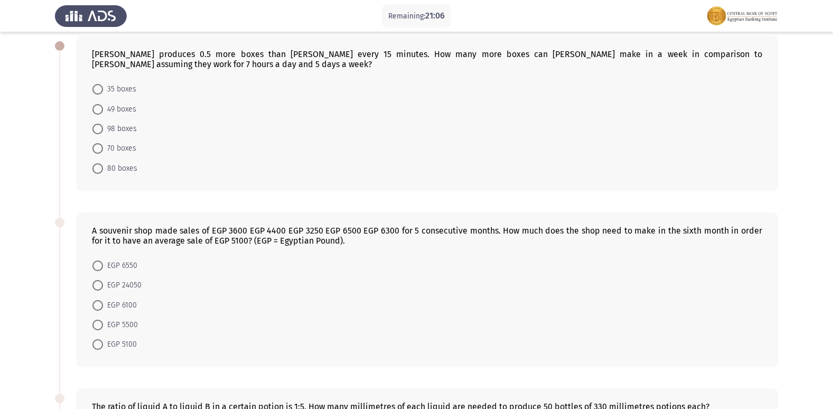
scroll to position [106, 0]
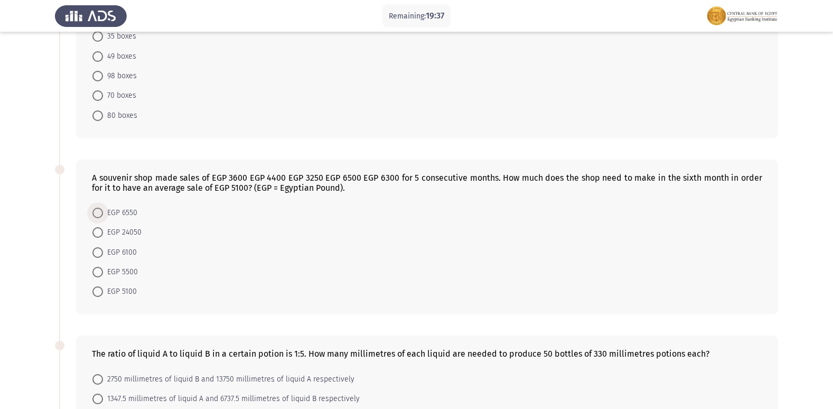
click at [101, 208] on span at bounding box center [97, 213] width 11 height 11
click at [101, 208] on input "EGP 6550" at bounding box center [97, 213] width 11 height 11
radio input "true"
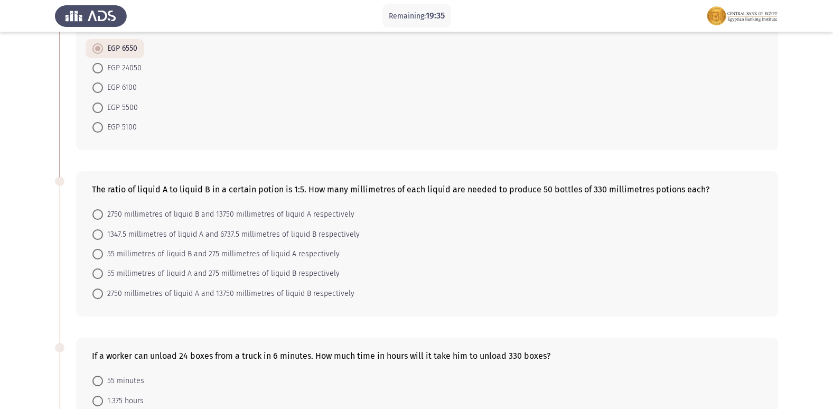
scroll to position [317, 0]
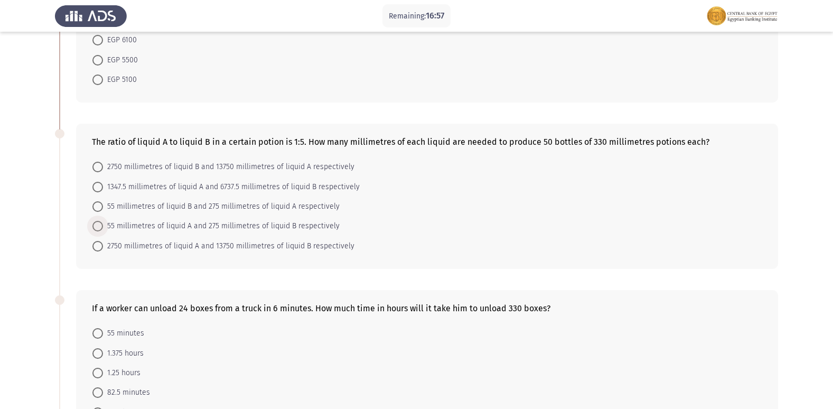
click at [100, 225] on span at bounding box center [97, 226] width 11 height 11
click at [100, 225] on input "55 millimetres of liquid A and 275 millimetres of liquid B respectively" at bounding box center [97, 226] width 11 height 11
radio input "true"
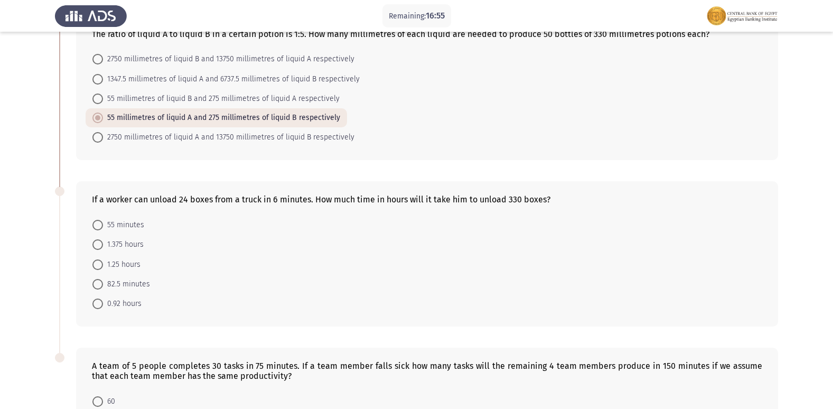
scroll to position [476, 0]
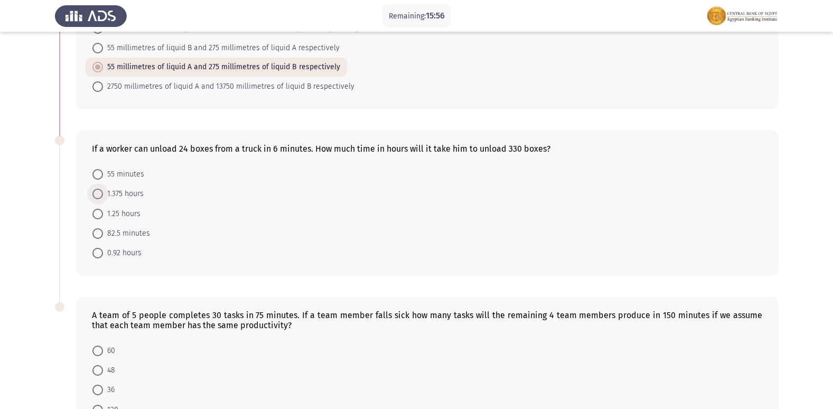
click at [100, 190] on span at bounding box center [97, 194] width 11 height 11
click at [100, 190] on input "1.375 hours" at bounding box center [97, 194] width 11 height 11
radio input "true"
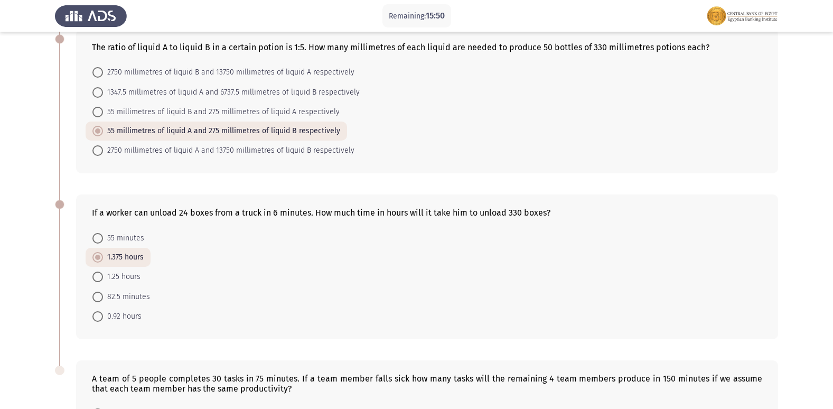
scroll to position [571, 0]
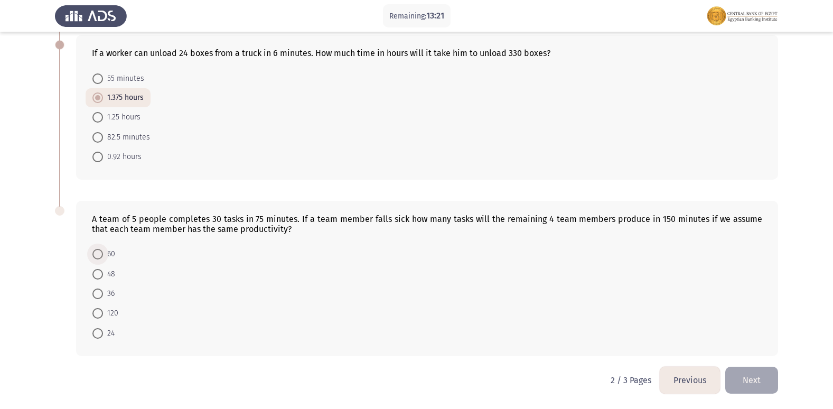
click at [95, 254] on span at bounding box center [97, 254] width 11 height 11
click at [95, 254] on input "60" at bounding box center [97, 254] width 11 height 11
radio input "true"
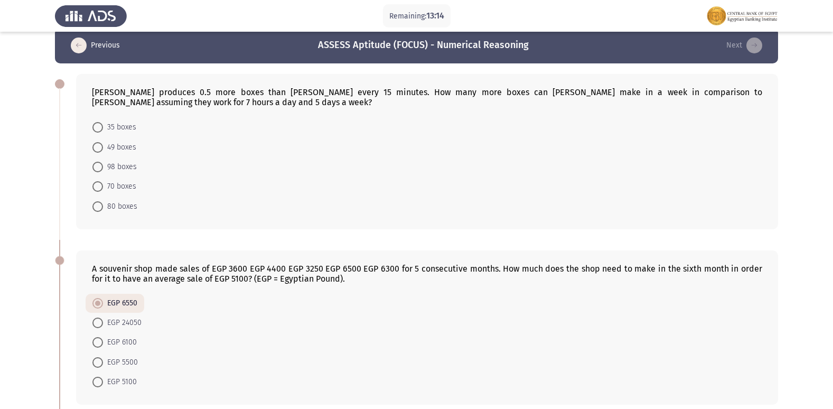
scroll to position [0, 0]
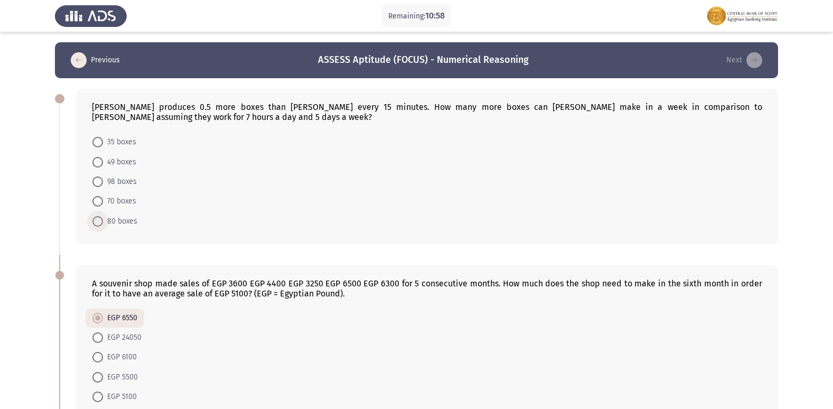
click at [95, 224] on span at bounding box center [97, 221] width 11 height 11
click at [95, 224] on input "80 boxes" at bounding box center [97, 221] width 11 height 11
radio input "true"
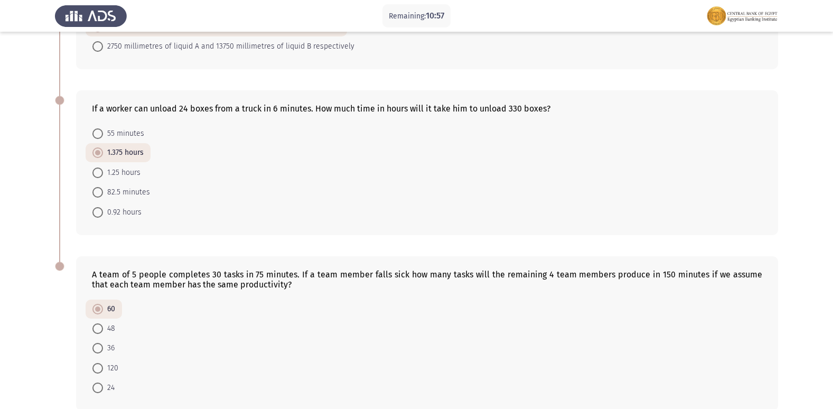
scroll to position [570, 0]
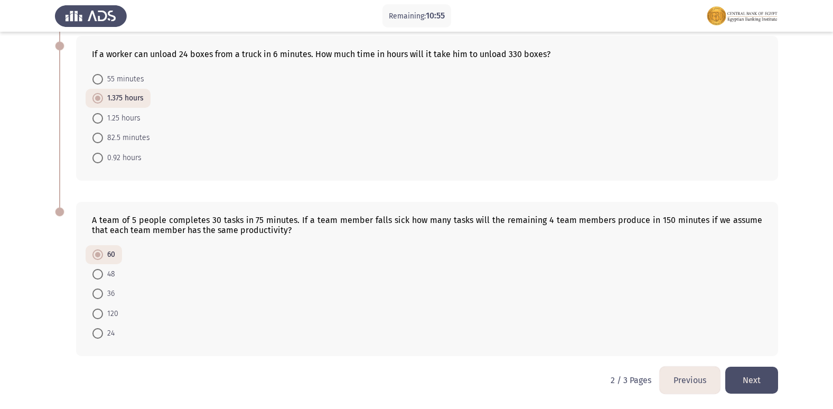
click at [749, 386] on button "Next" at bounding box center [751, 380] width 53 height 27
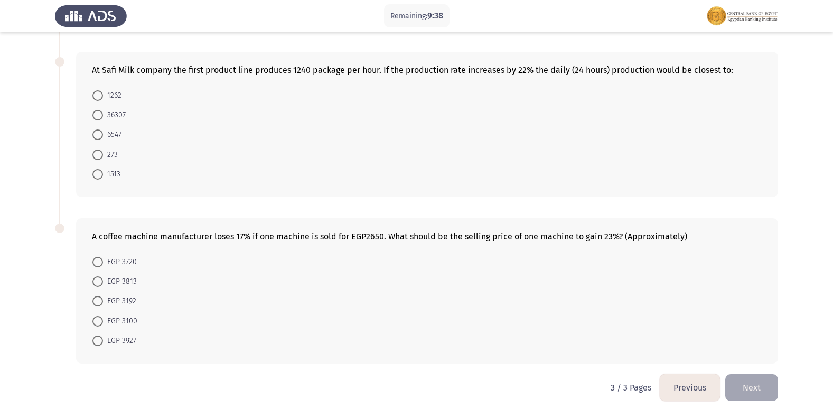
scroll to position [397, 0]
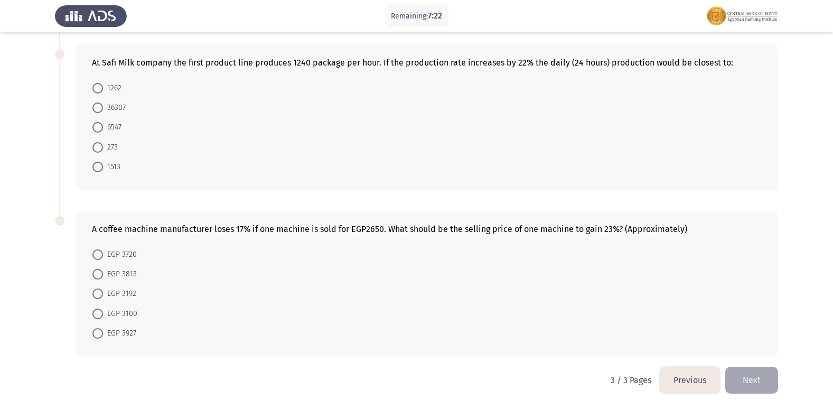
click at [95, 332] on span at bounding box center [97, 333] width 11 height 11
click at [95, 332] on input "EGP 3927" at bounding box center [97, 333] width 11 height 11
radio input "true"
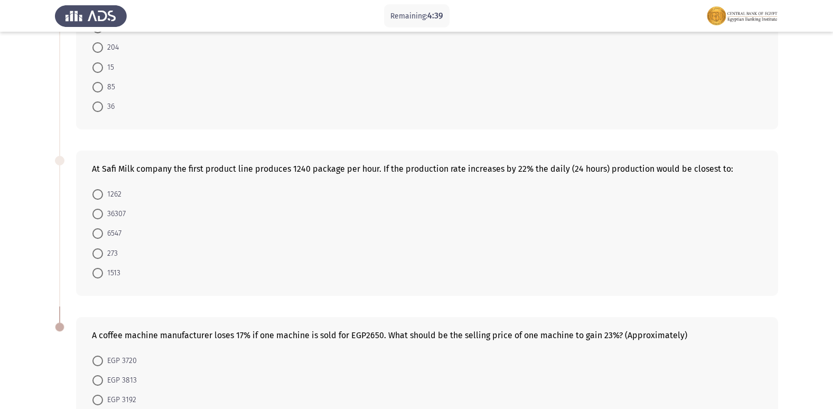
click at [100, 276] on span at bounding box center [97, 273] width 11 height 11
click at [100, 276] on input "1513" at bounding box center [97, 273] width 11 height 11
radio input "true"
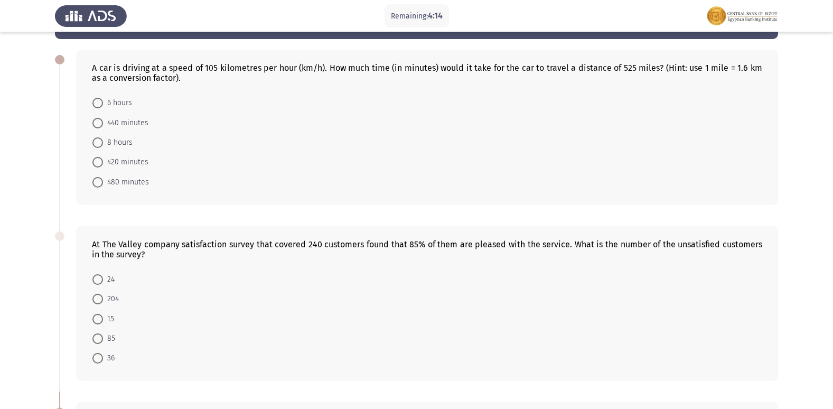
scroll to position [106, 0]
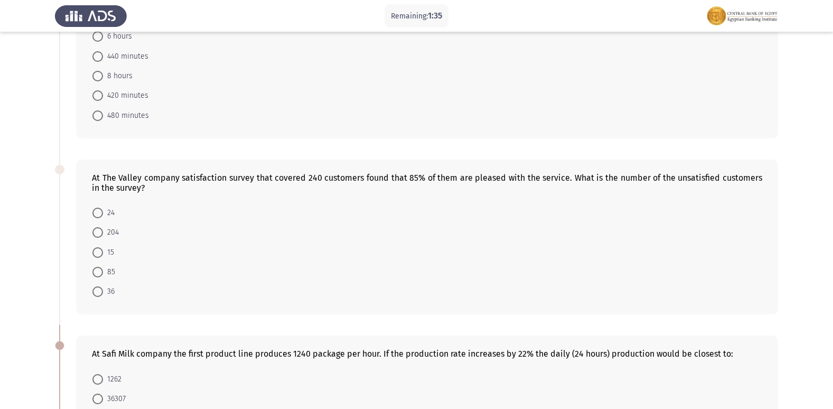
click at [97, 292] on span at bounding box center [97, 291] width 11 height 11
click at [97, 292] on input "36" at bounding box center [97, 291] width 11 height 11
radio input "true"
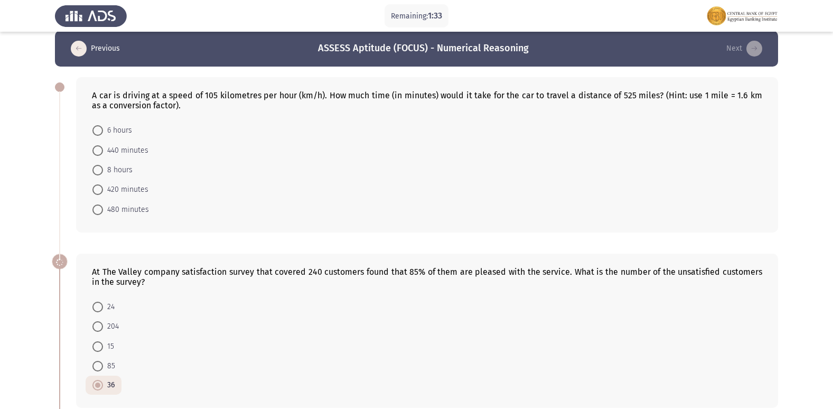
scroll to position [0, 0]
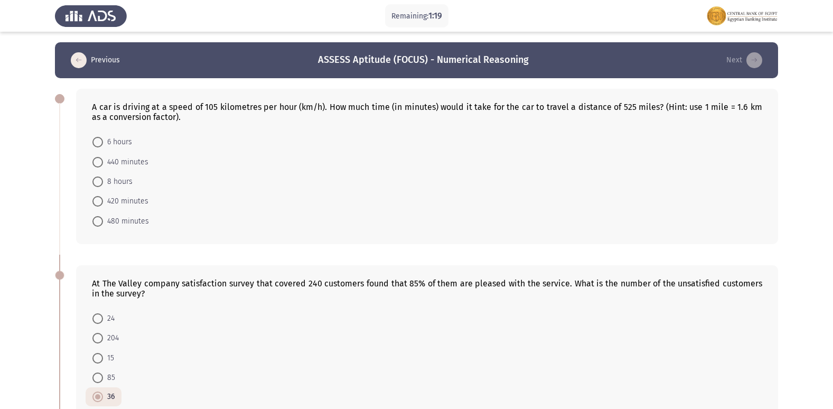
click at [99, 159] on span at bounding box center [97, 162] width 11 height 11
click at [99, 159] on input "440 minutes" at bounding box center [97, 162] width 11 height 11
radio input "true"
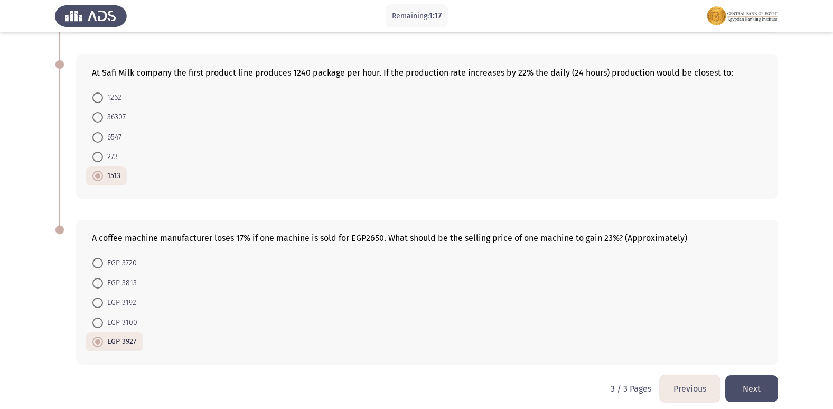
scroll to position [394, 0]
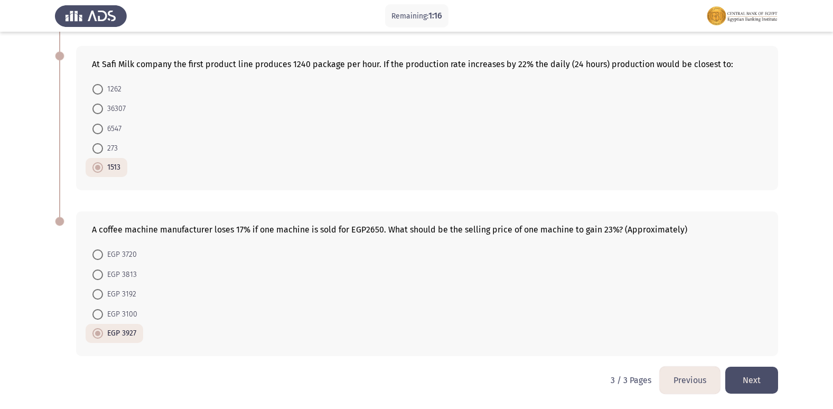
click at [679, 380] on button "Previous" at bounding box center [690, 380] width 60 height 27
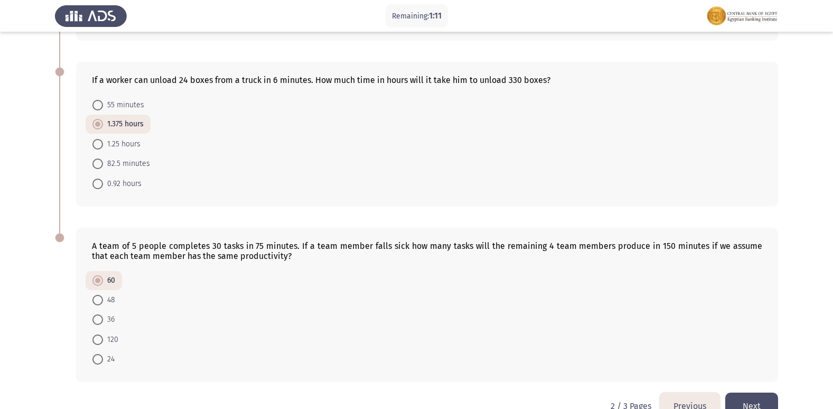
scroll to position [570, 0]
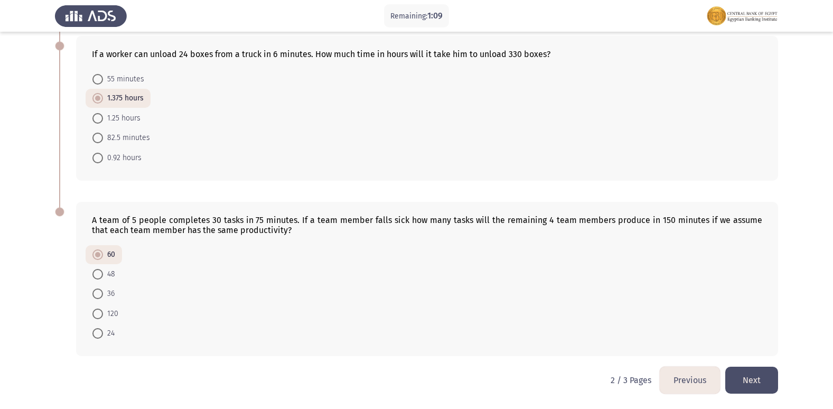
click at [684, 381] on button "Previous" at bounding box center [690, 380] width 60 height 27
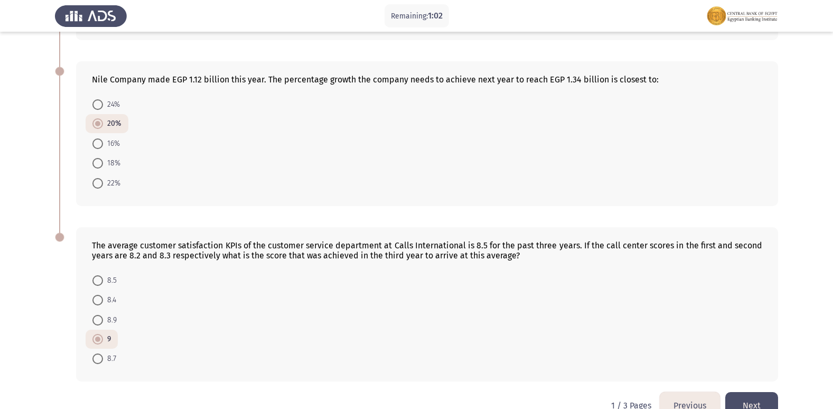
scroll to position [560, 0]
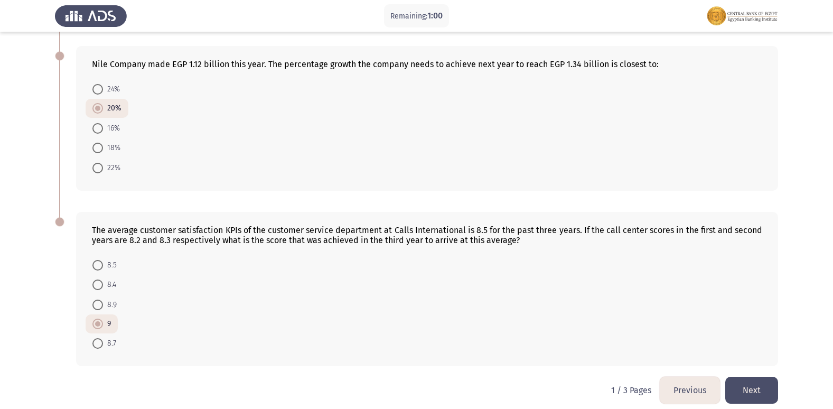
click at [740, 377] on button "Next" at bounding box center [751, 390] width 53 height 27
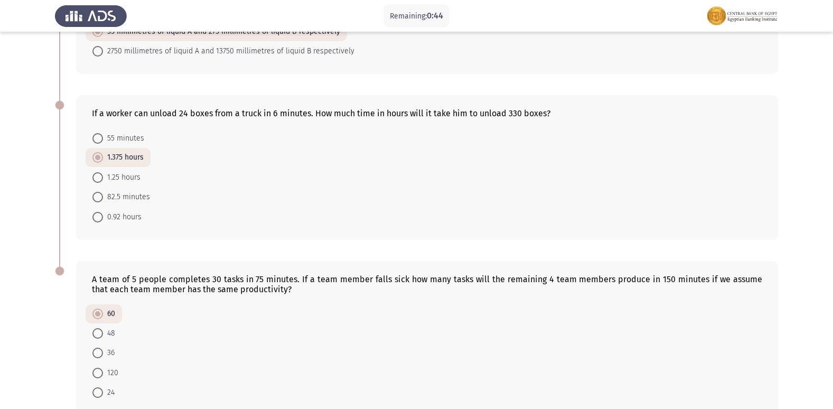
scroll to position [570, 0]
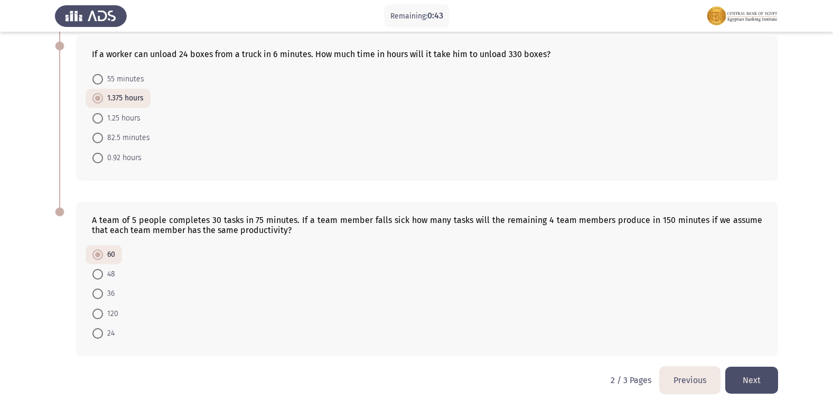
click at [737, 377] on button "Next" at bounding box center [751, 380] width 53 height 27
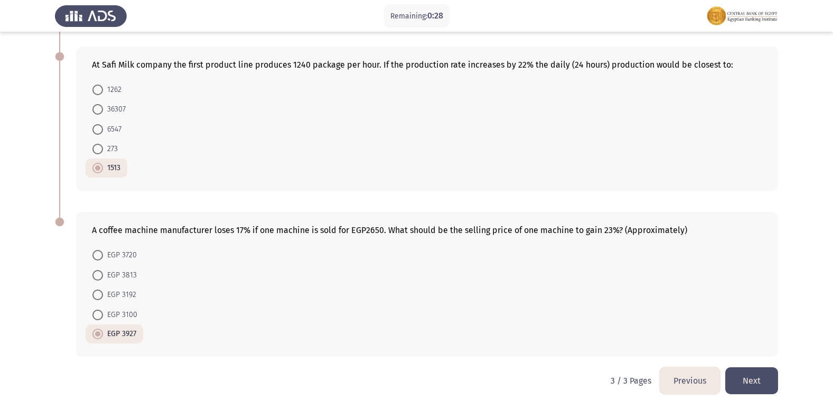
scroll to position [394, 0]
click at [750, 372] on button "Next" at bounding box center [751, 380] width 53 height 27
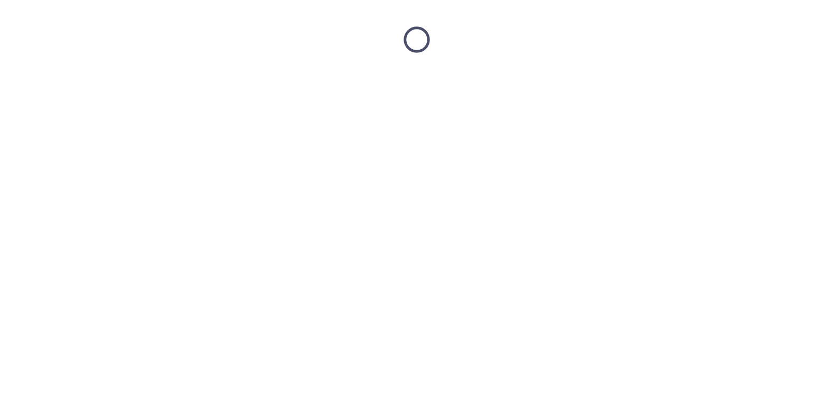
scroll to position [0, 0]
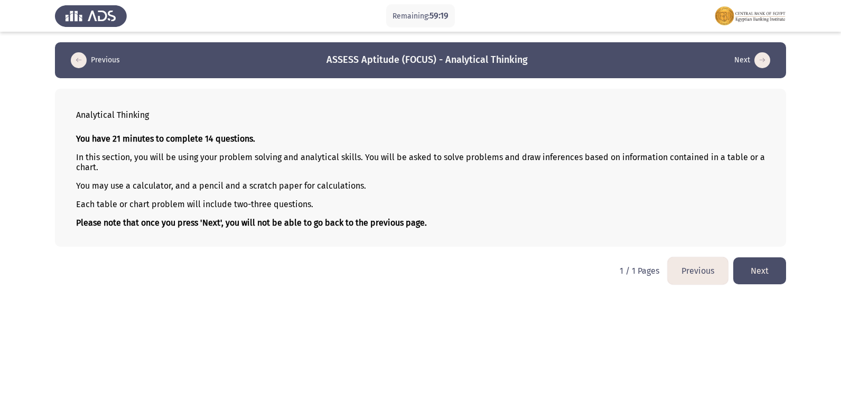
click at [768, 281] on button "Next" at bounding box center [759, 270] width 53 height 27
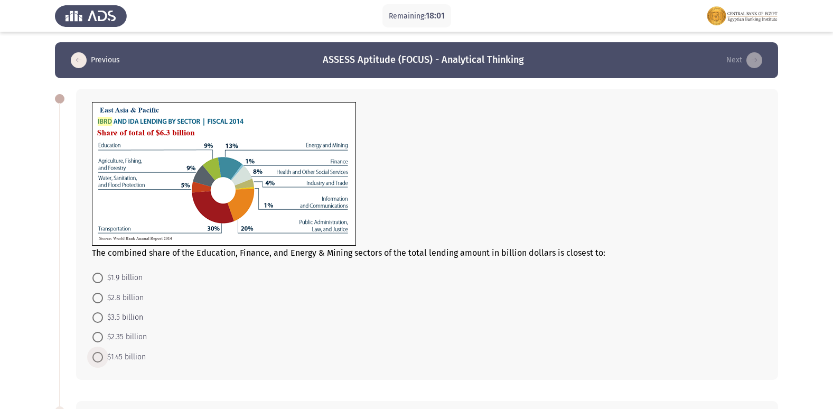
click at [97, 357] on span at bounding box center [97, 357] width 11 height 11
click at [97, 357] on input "$1.45 billion" at bounding box center [97, 357] width 11 height 11
radio input "true"
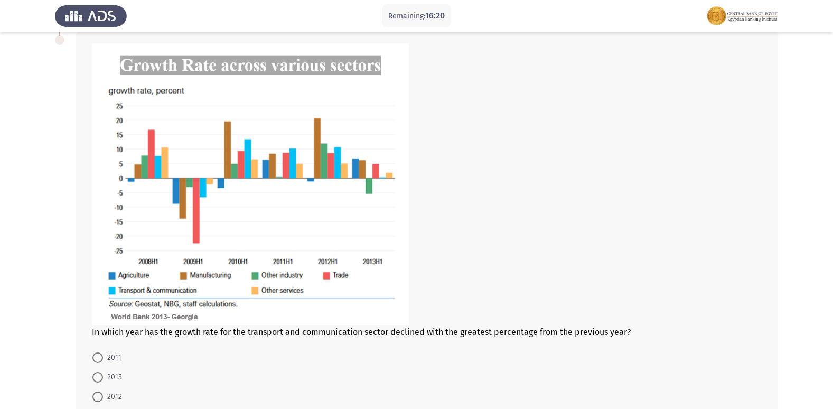
scroll to position [423, 0]
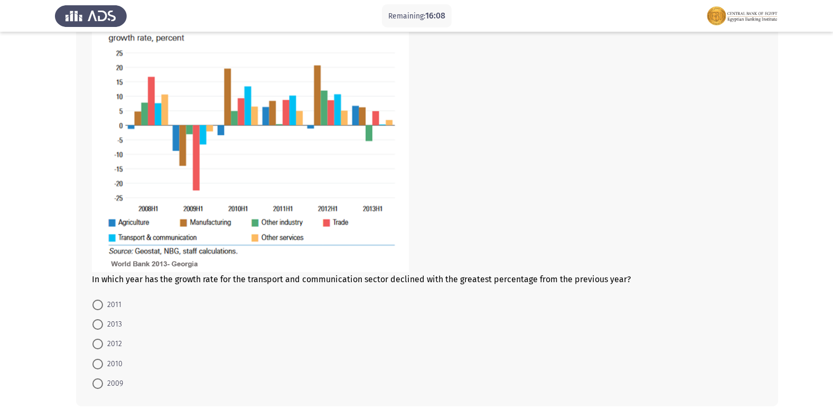
click at [96, 378] on span at bounding box center [97, 383] width 11 height 11
click at [96, 378] on input "2009" at bounding box center [97, 383] width 11 height 11
radio input "true"
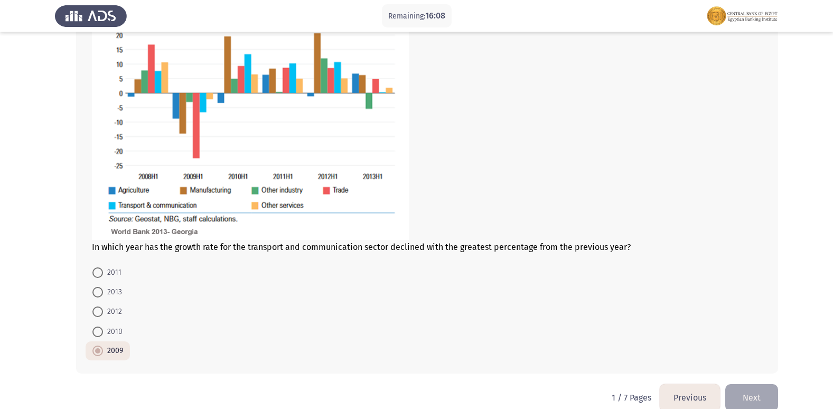
scroll to position [472, 0]
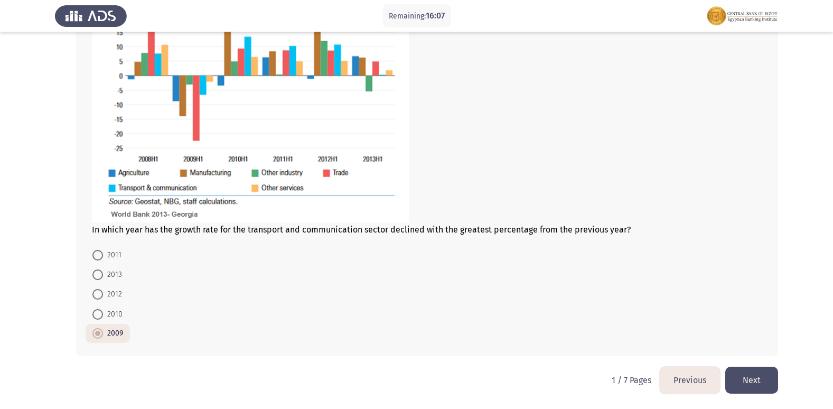
click at [754, 380] on button "Next" at bounding box center [751, 380] width 53 height 27
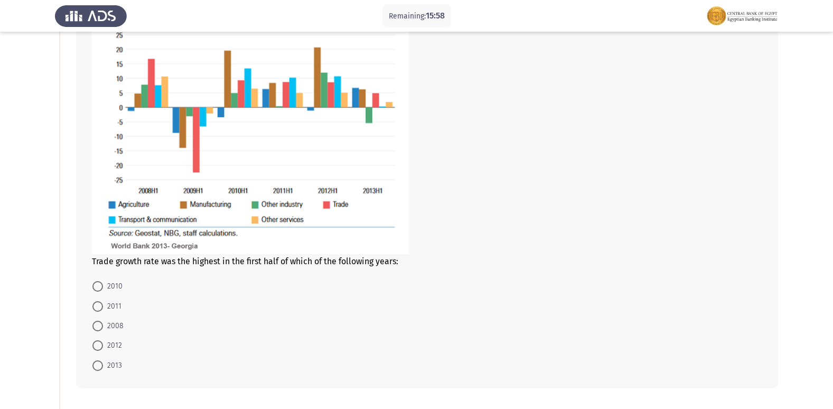
scroll to position [106, 0]
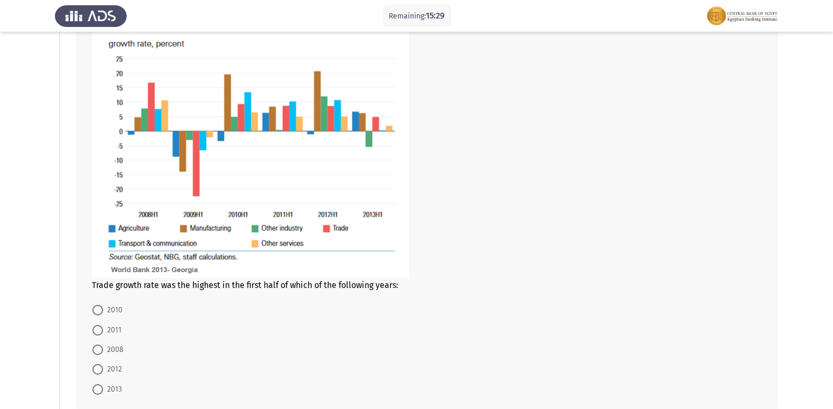
click at [99, 347] on span at bounding box center [97, 349] width 11 height 11
click at [99, 347] on input "2008" at bounding box center [97, 349] width 11 height 11
radio input "true"
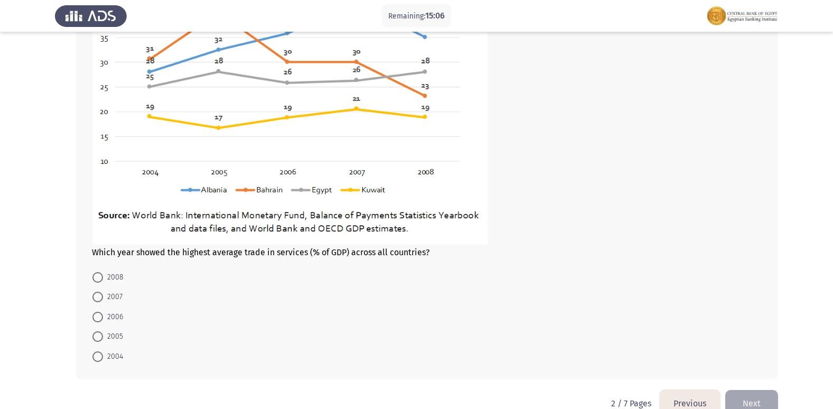
scroll to position [630, 0]
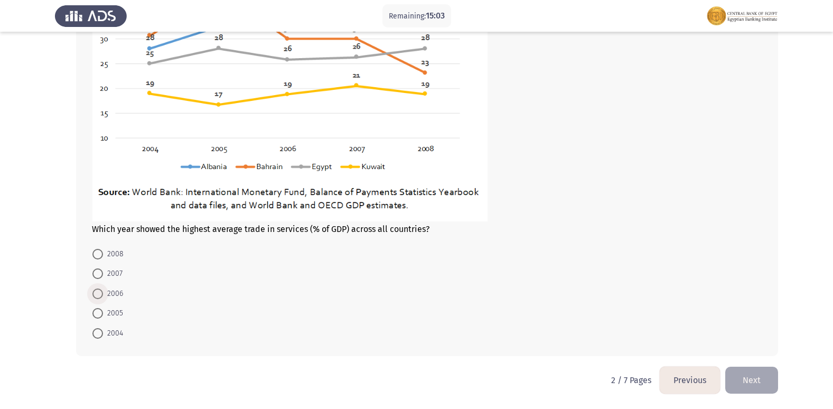
click at [99, 288] on span at bounding box center [97, 293] width 11 height 11
click at [99, 288] on input "2006" at bounding box center [97, 293] width 11 height 11
radio input "true"
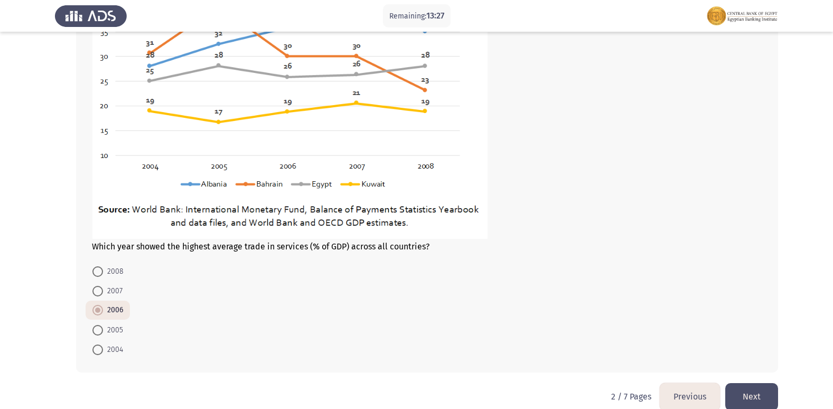
scroll to position [629, 0]
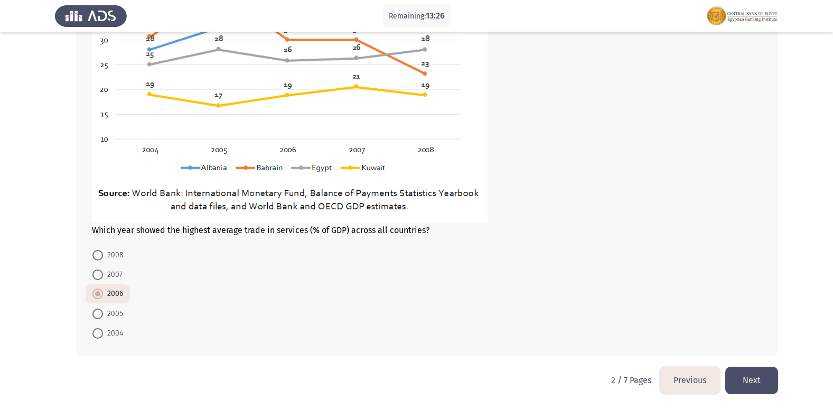
click at [102, 314] on span at bounding box center [97, 314] width 11 height 11
click at [102, 314] on input "2005" at bounding box center [97, 314] width 11 height 11
radio input "true"
click at [760, 378] on button "Next" at bounding box center [751, 380] width 53 height 27
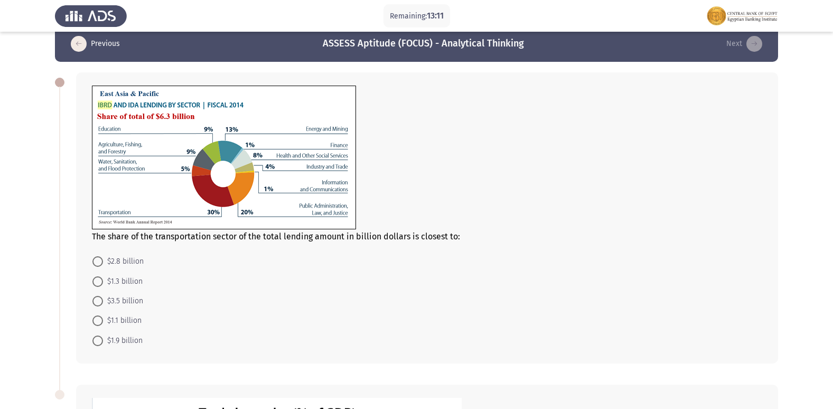
scroll to position [0, 0]
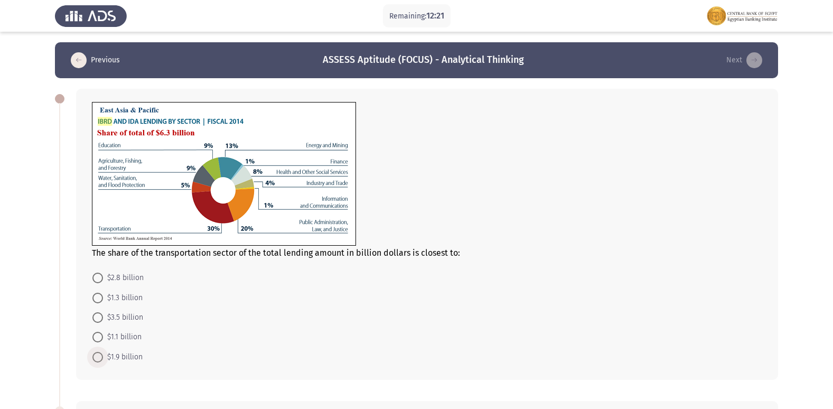
click at [104, 358] on span "$1.9 billion" at bounding box center [123, 357] width 40 height 13
click at [103, 358] on input "$1.9 billion" at bounding box center [97, 357] width 11 height 11
radio input "true"
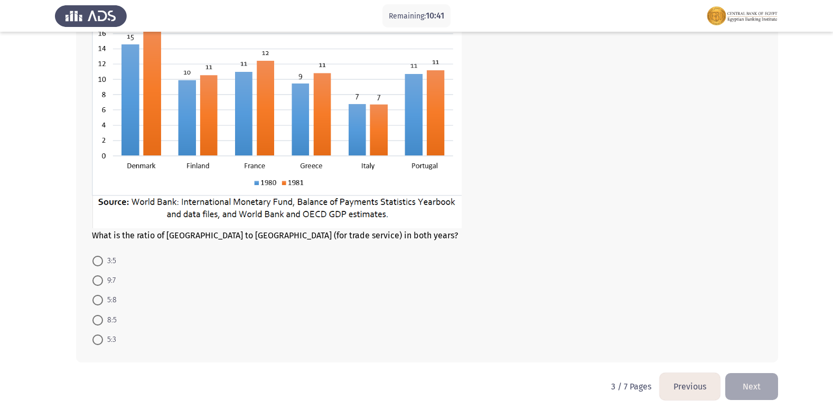
scroll to position [435, 0]
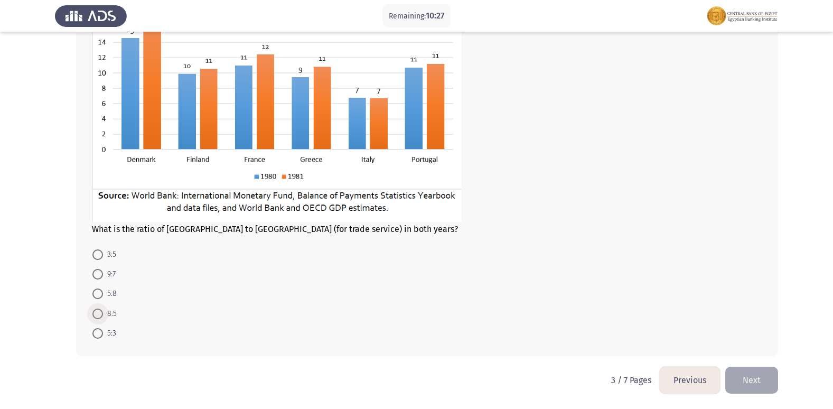
click at [96, 316] on span at bounding box center [97, 314] width 11 height 11
click at [96, 316] on input "8:5" at bounding box center [97, 314] width 11 height 11
radio input "true"
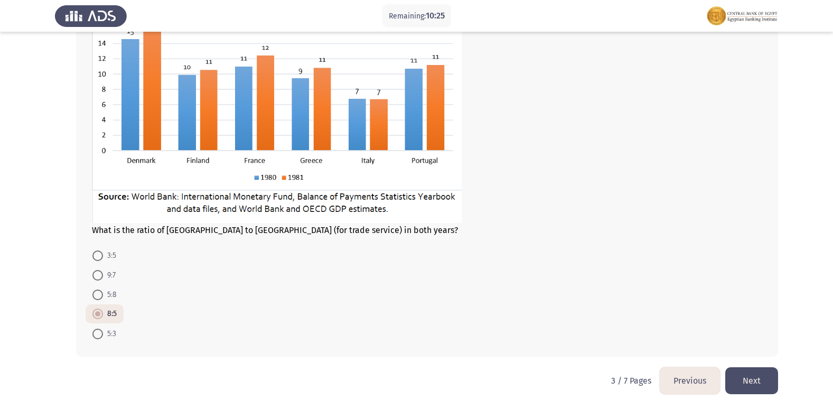
scroll to position [434, 0]
click at [768, 376] on button "Next" at bounding box center [751, 380] width 53 height 27
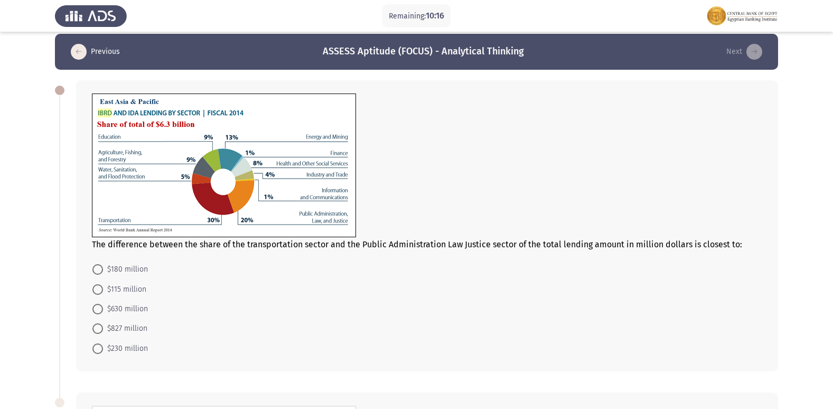
scroll to position [0, 0]
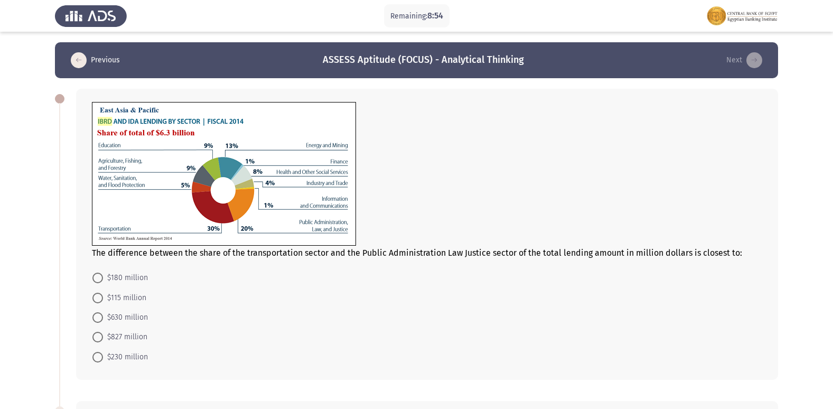
click at [97, 317] on span at bounding box center [97, 317] width 11 height 11
click at [97, 317] on input "$630 million" at bounding box center [97, 317] width 11 height 11
radio input "true"
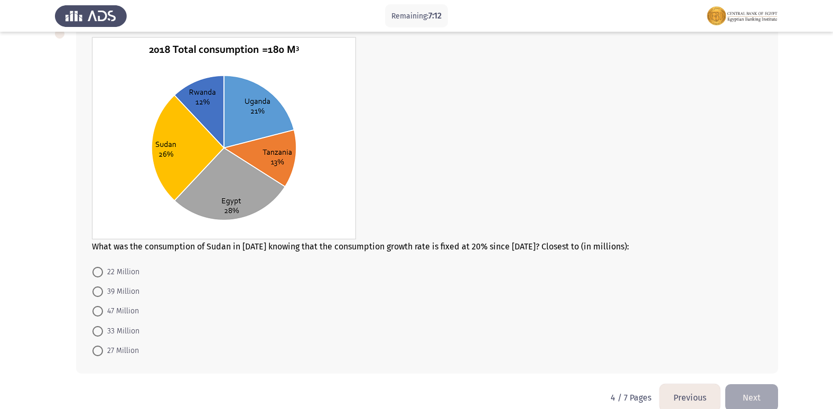
scroll to position [394, 0]
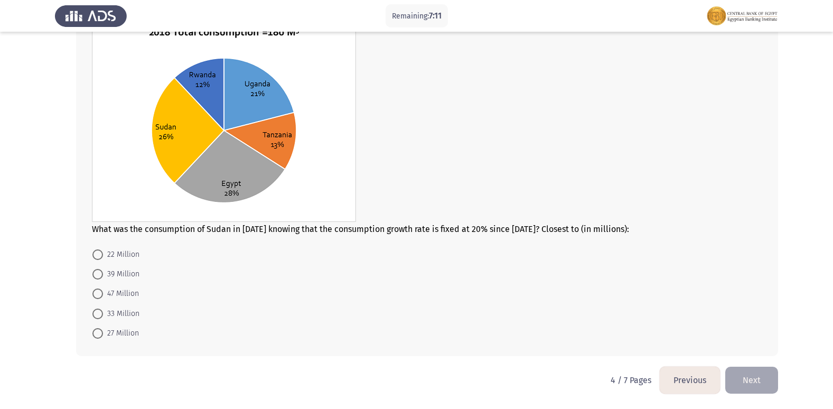
click at [105, 318] on span "33 Million" at bounding box center [121, 313] width 36 height 13
click at [103, 318] on input "33 Million" at bounding box center [97, 314] width 11 height 11
radio input "true"
click at [102, 328] on span at bounding box center [97, 333] width 11 height 11
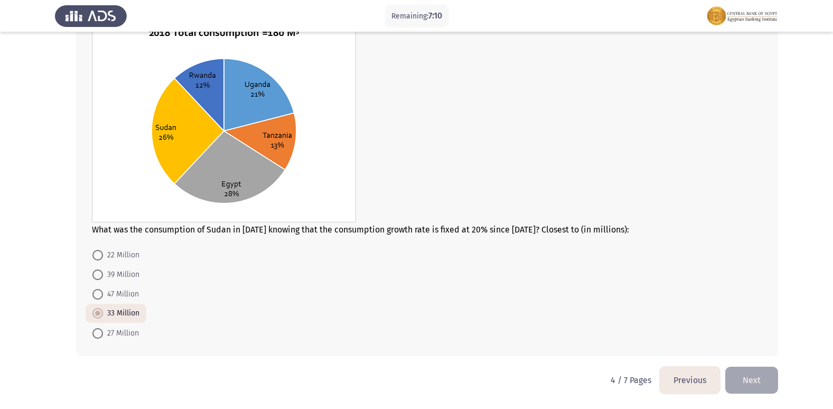
click at [102, 328] on input "27 Million" at bounding box center [97, 333] width 11 height 11
radio input "true"
click at [750, 383] on button "Next" at bounding box center [751, 380] width 53 height 27
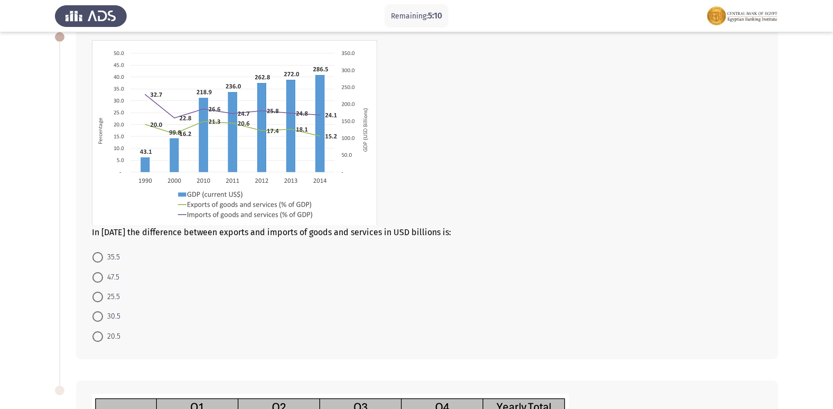
scroll to position [53, 0]
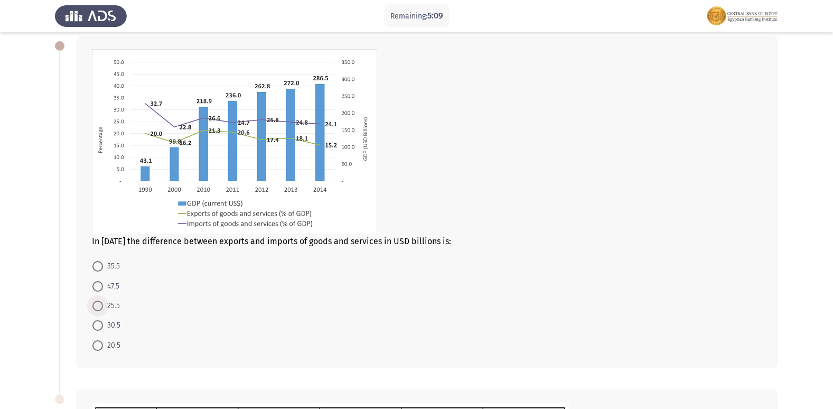
click at [94, 301] on span at bounding box center [97, 306] width 11 height 11
click at [94, 301] on input "25.5" at bounding box center [97, 306] width 11 height 11
radio input "true"
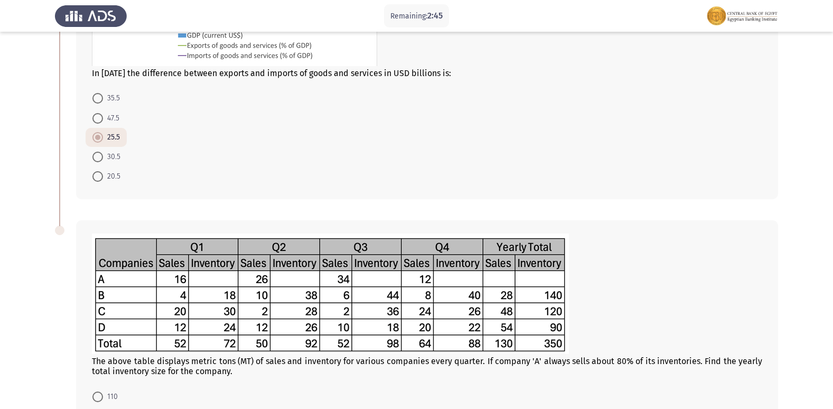
scroll to position [363, 0]
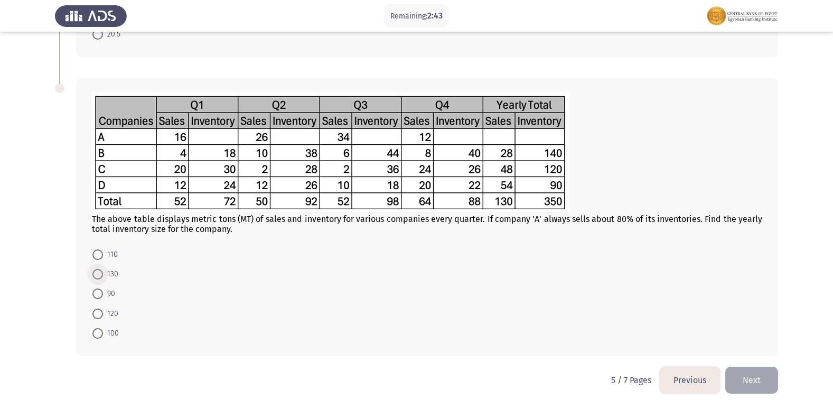
click at [96, 277] on span at bounding box center [97, 274] width 11 height 11
click at [96, 277] on input "130" at bounding box center [97, 274] width 11 height 11
radio input "true"
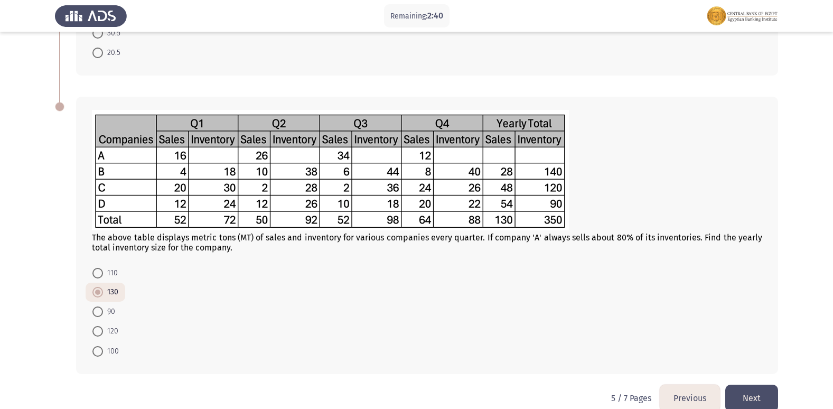
scroll to position [362, 0]
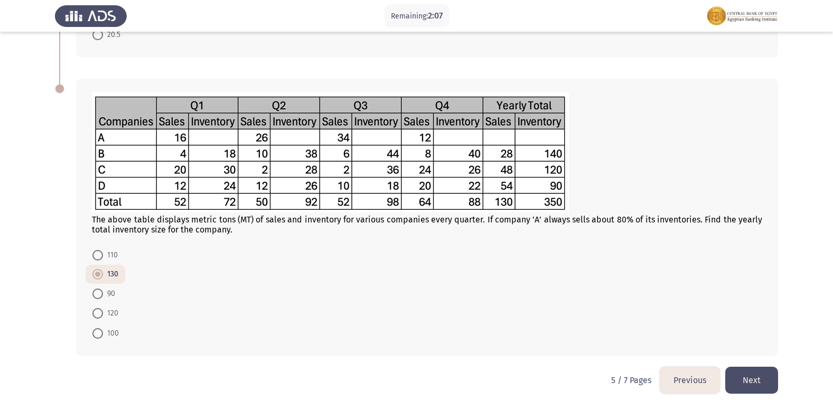
click at [95, 251] on span at bounding box center [97, 255] width 11 height 11
click at [95, 251] on input "110" at bounding box center [97, 255] width 11 height 11
radio input "true"
click at [760, 385] on button "Next" at bounding box center [751, 380] width 53 height 27
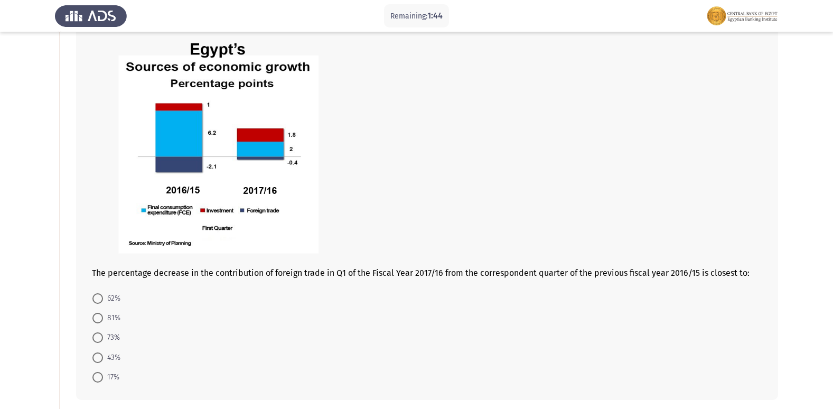
scroll to position [53, 0]
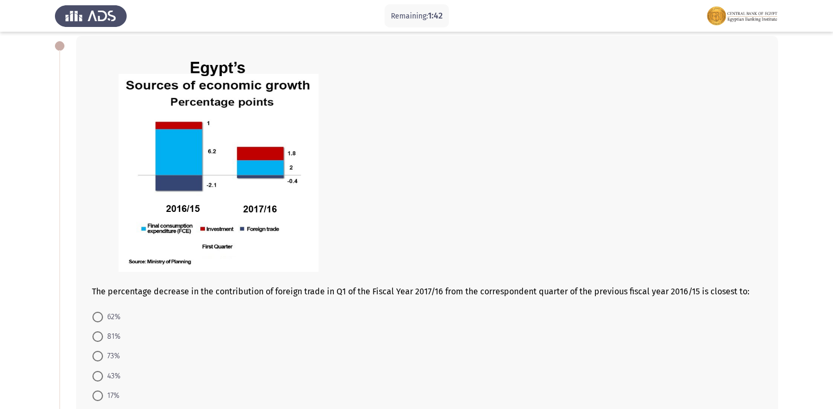
click at [100, 378] on span at bounding box center [97, 376] width 11 height 11
click at [100, 378] on input "43%" at bounding box center [97, 376] width 11 height 11
radio input "true"
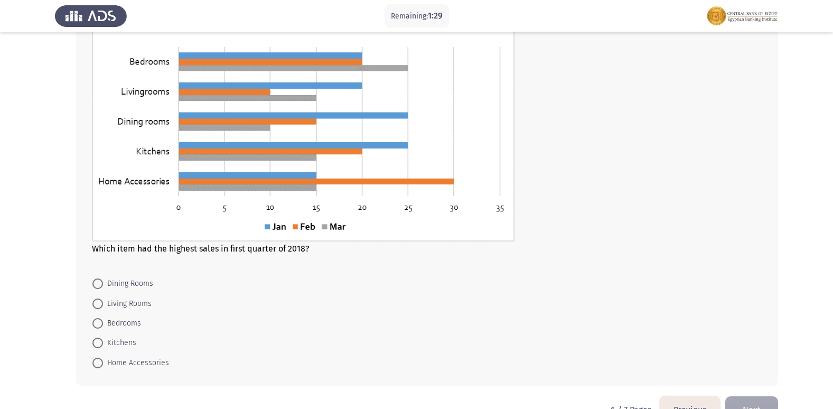
scroll to position [470, 0]
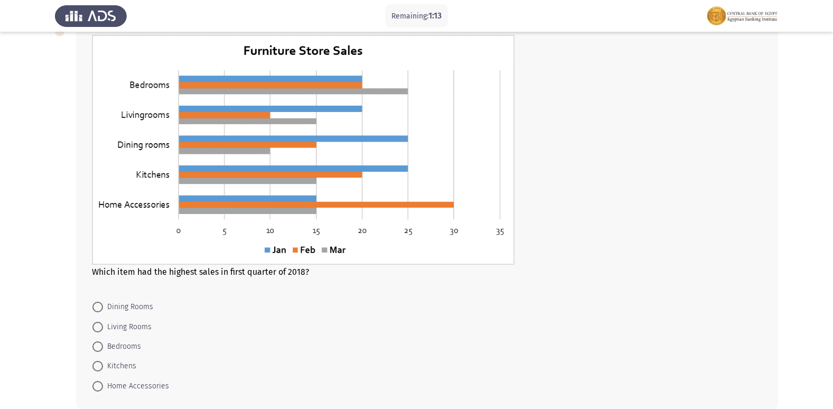
click at [102, 341] on span at bounding box center [97, 346] width 11 height 11
click at [102, 341] on input "Bedrooms" at bounding box center [97, 346] width 11 height 11
radio input "true"
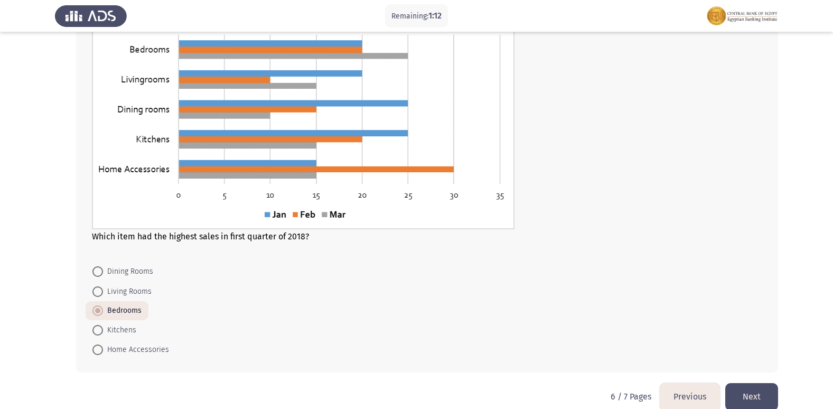
scroll to position [522, 0]
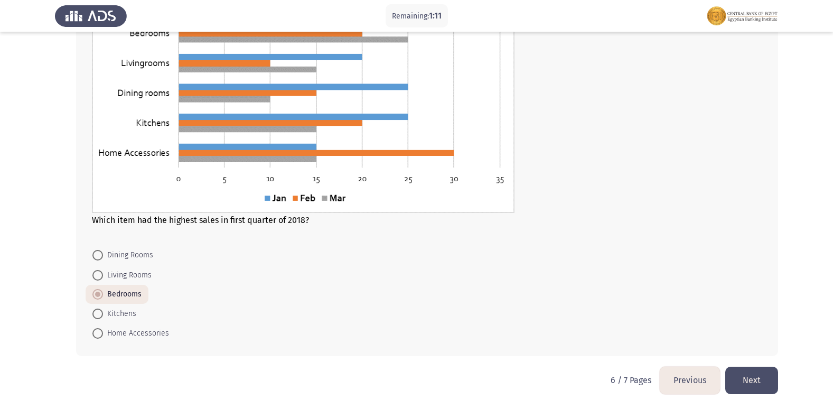
click at [759, 380] on button "Next" at bounding box center [751, 380] width 53 height 27
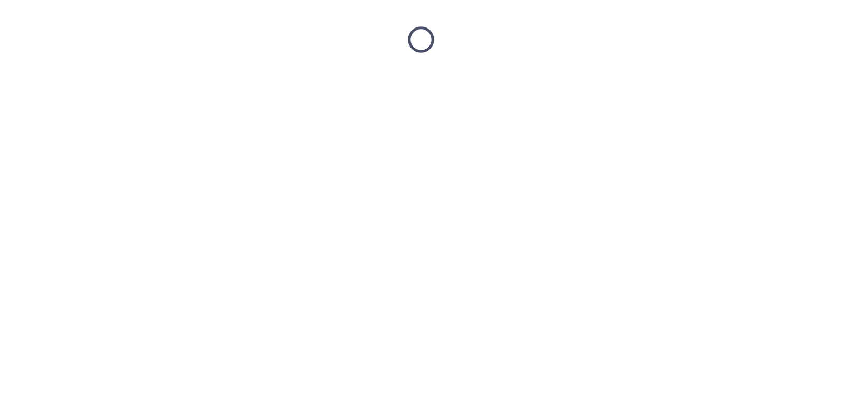
scroll to position [0, 0]
